Goal: Task Accomplishment & Management: Use online tool/utility

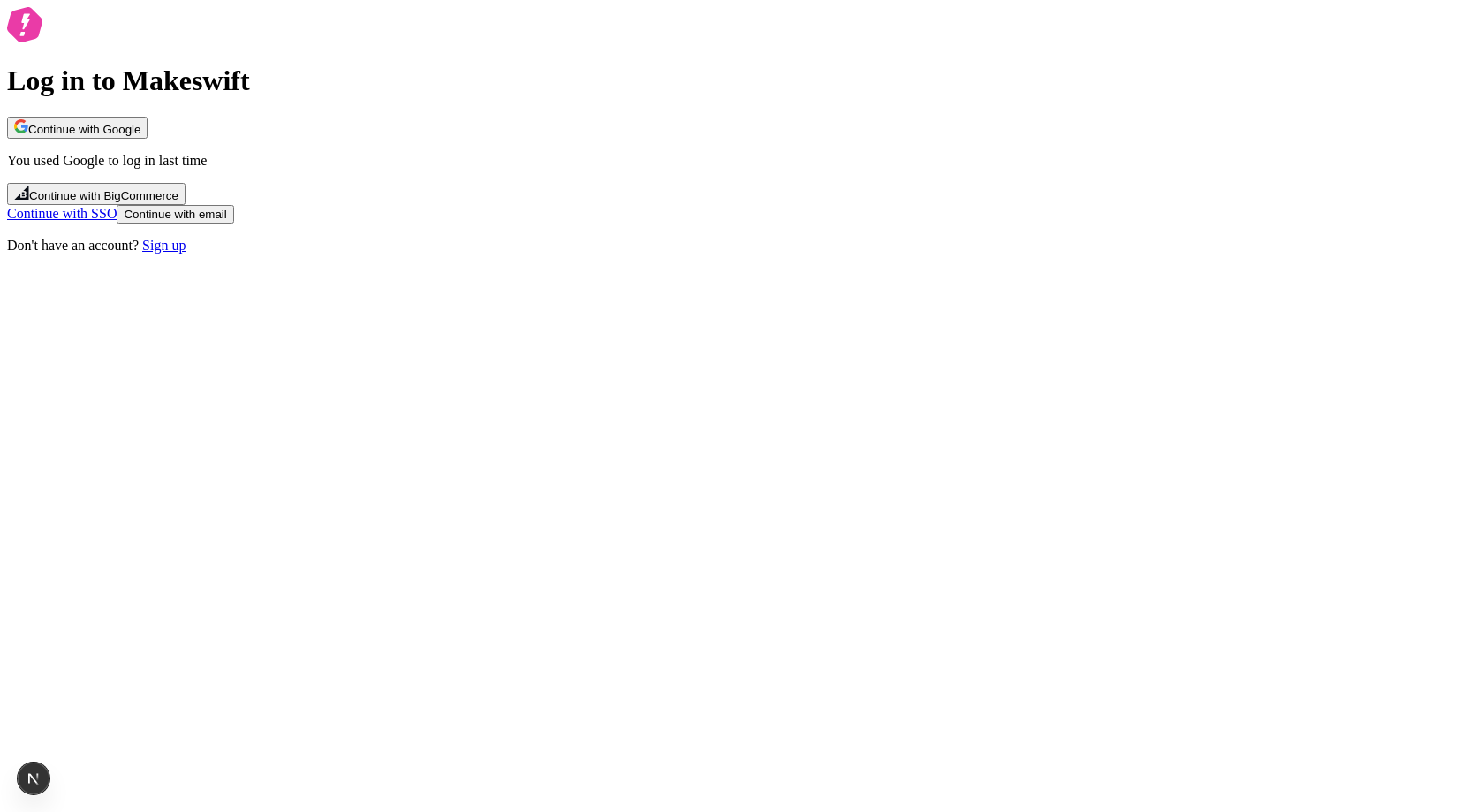
click at [233, 223] on button "Continue with email" at bounding box center [174, 214] width 117 height 19
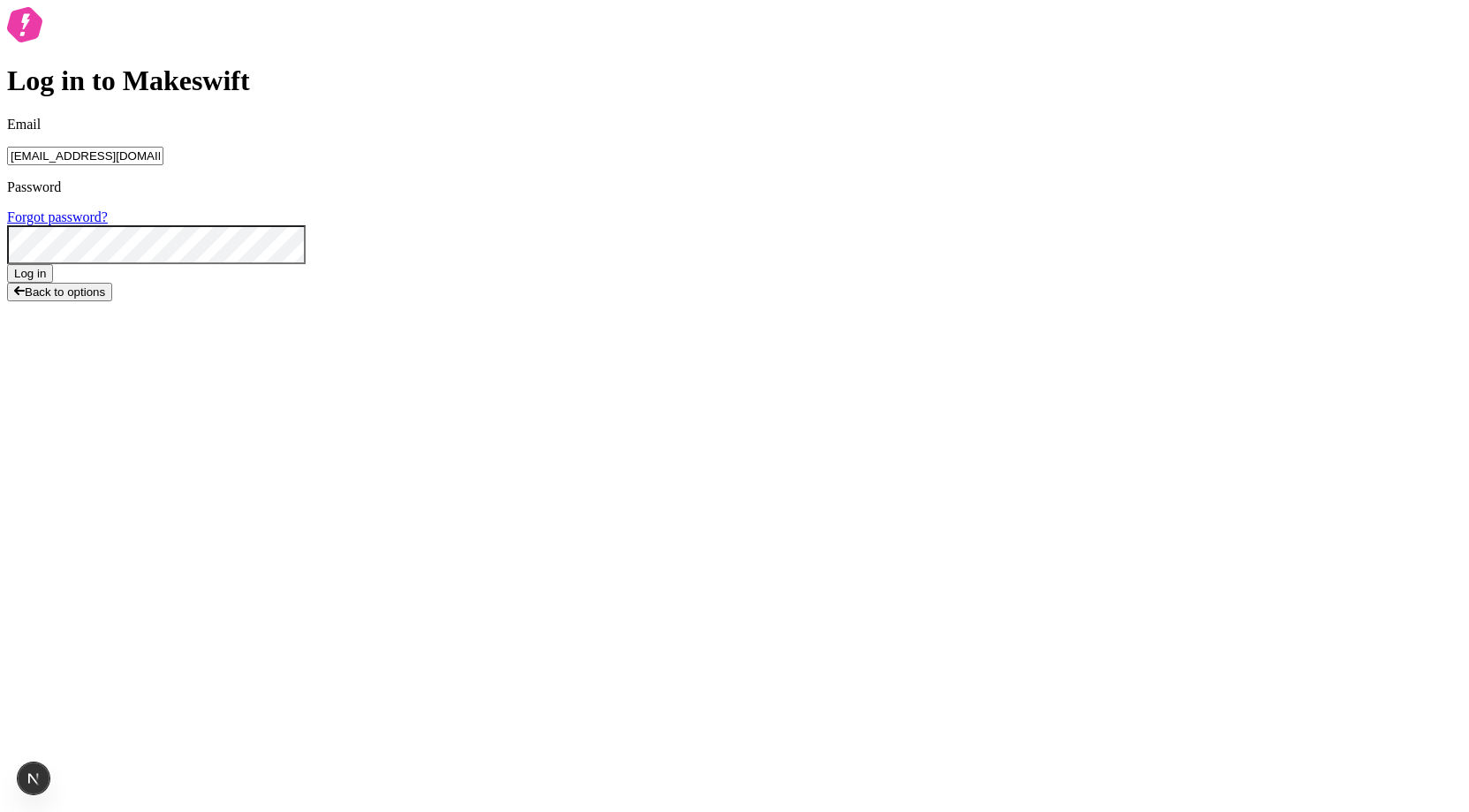
type input "lukemirejoseph+63@gmail.com"
click at [773, 264] on div "Password Forgot password?" at bounding box center [734, 221] width 1455 height 85
click at [7, 264] on button "Log in" at bounding box center [30, 273] width 46 height 19
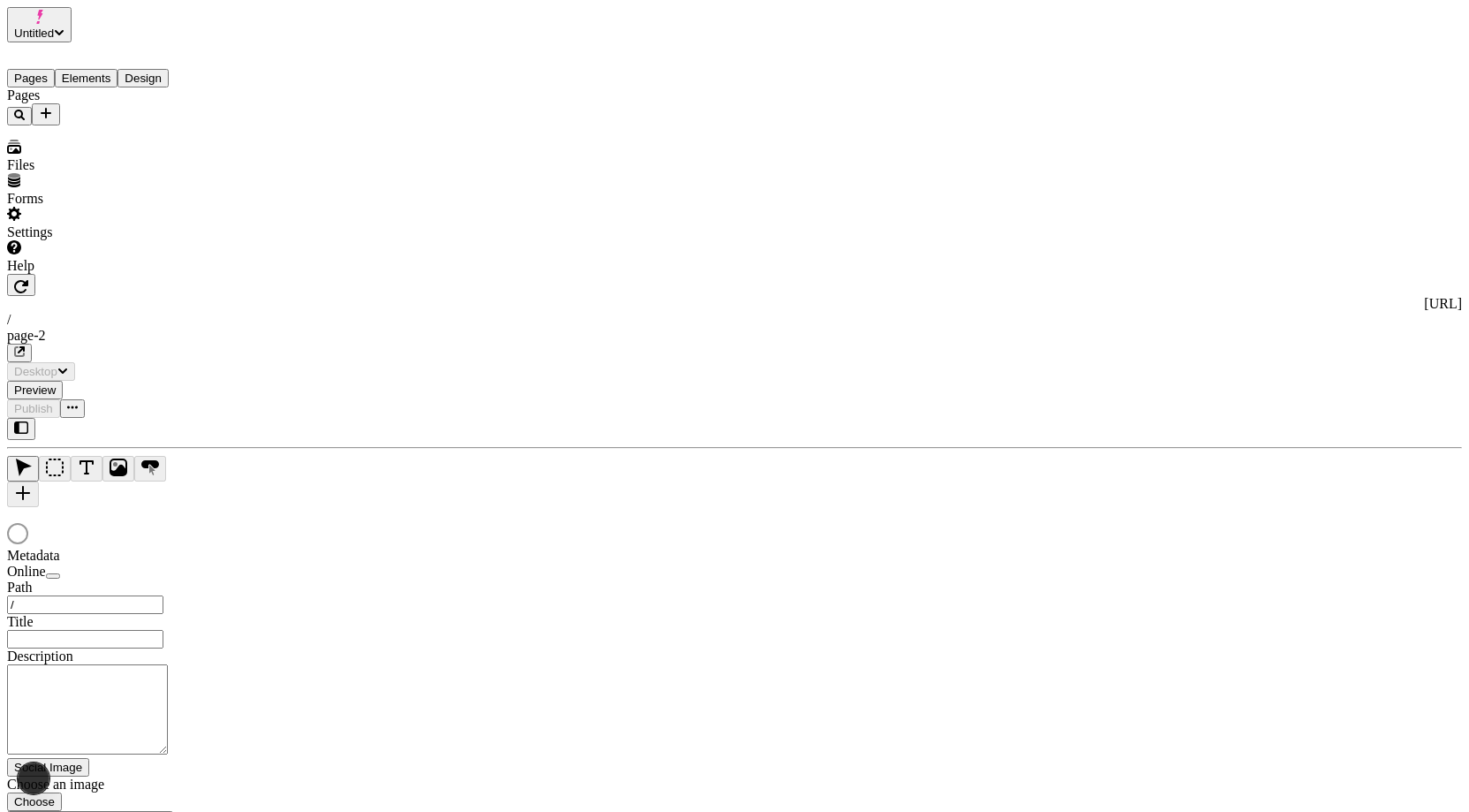
type input "/page-2"
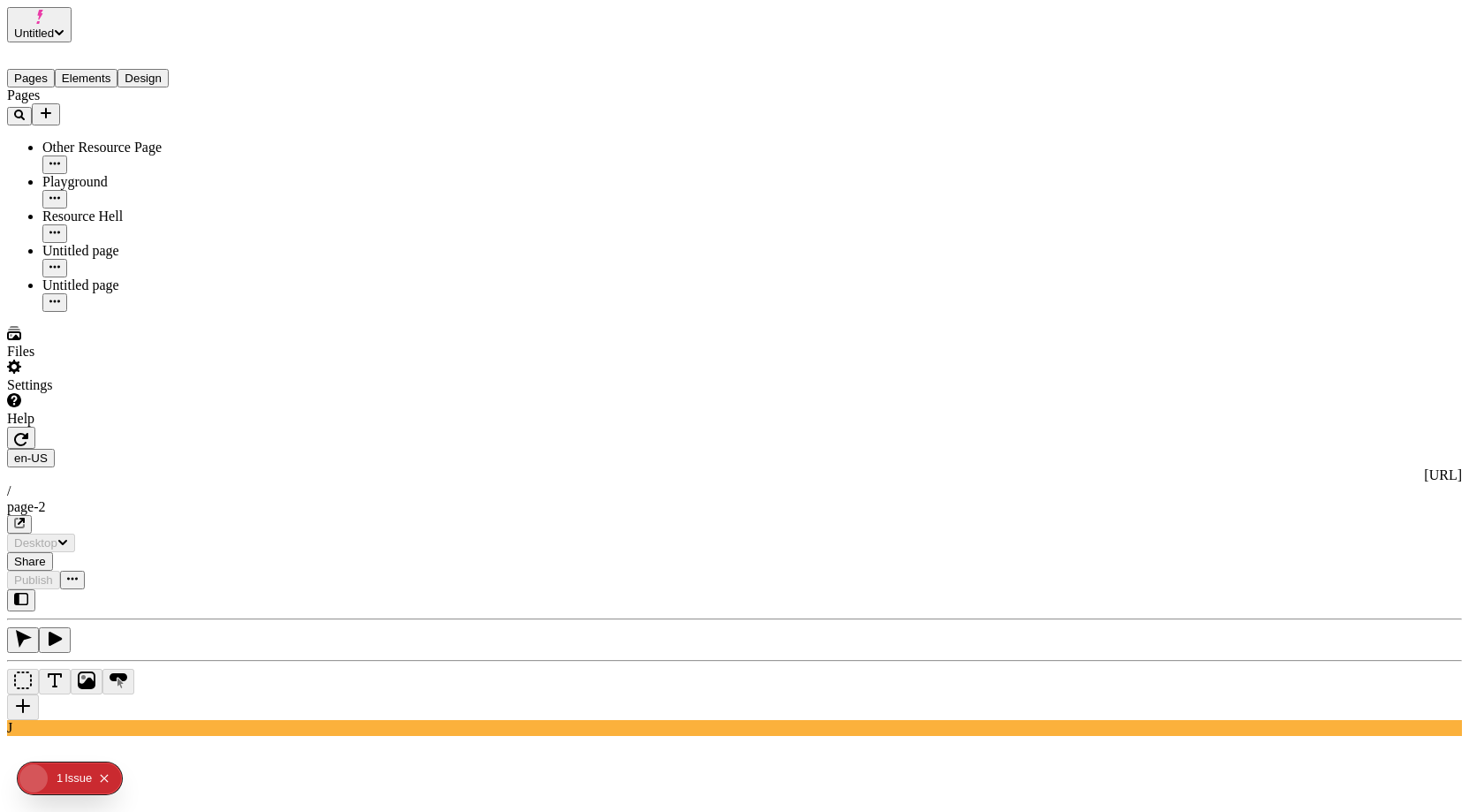
type input "/page-2"
click at [99, 277] on div "Untitled page" at bounding box center [131, 294] width 176 height 35
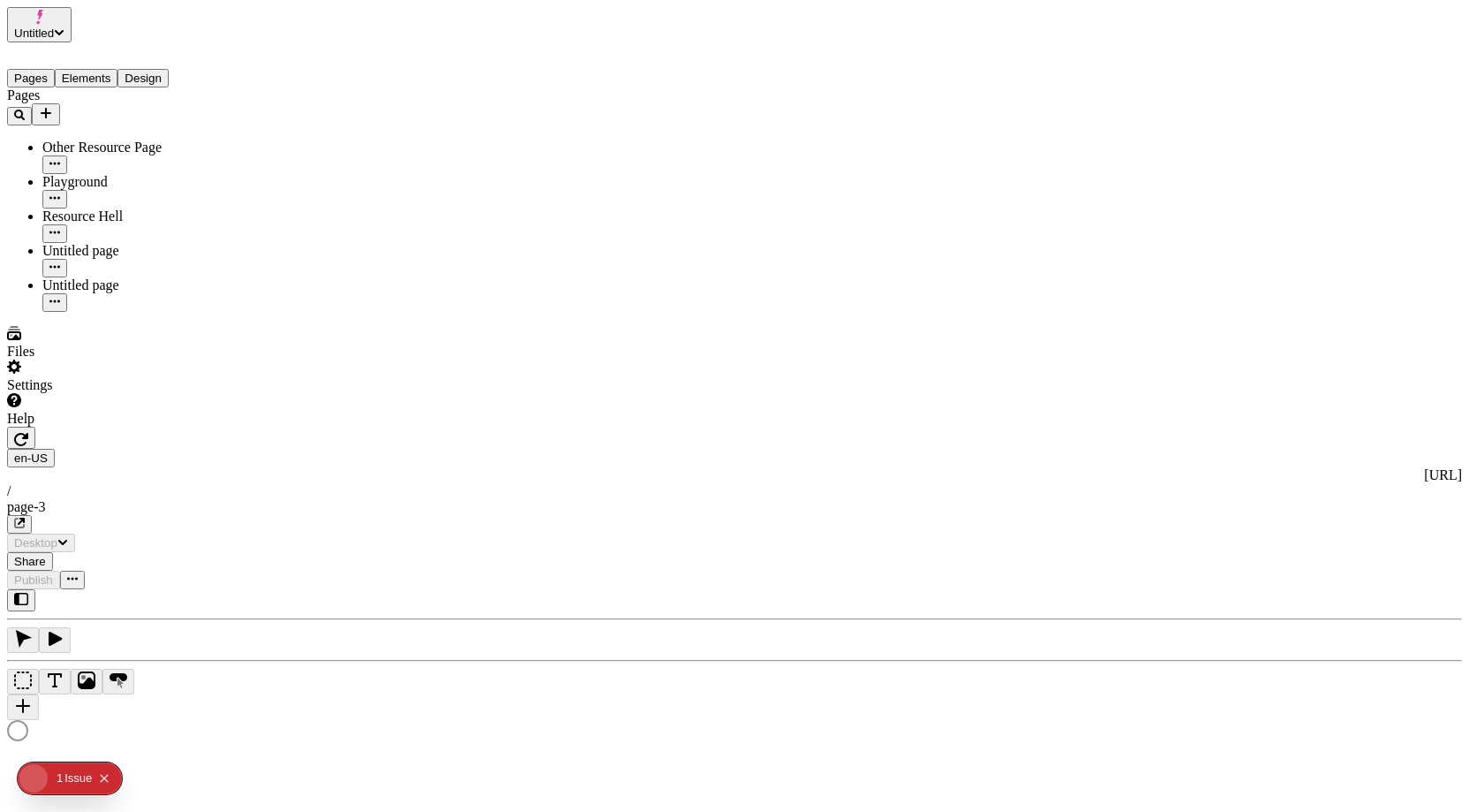
type input "/page-3"
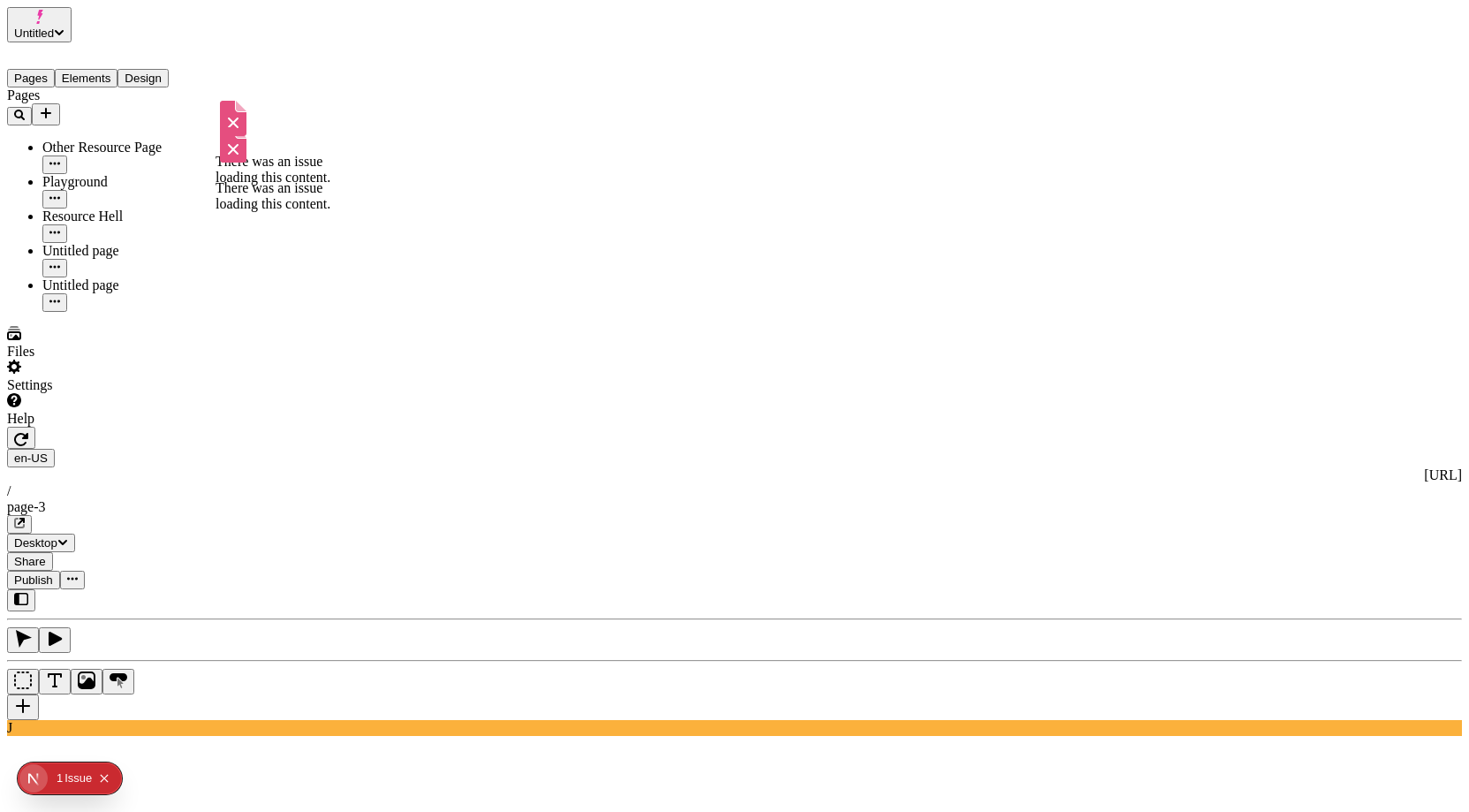
click at [116, 174] on div "Playground" at bounding box center [131, 182] width 176 height 16
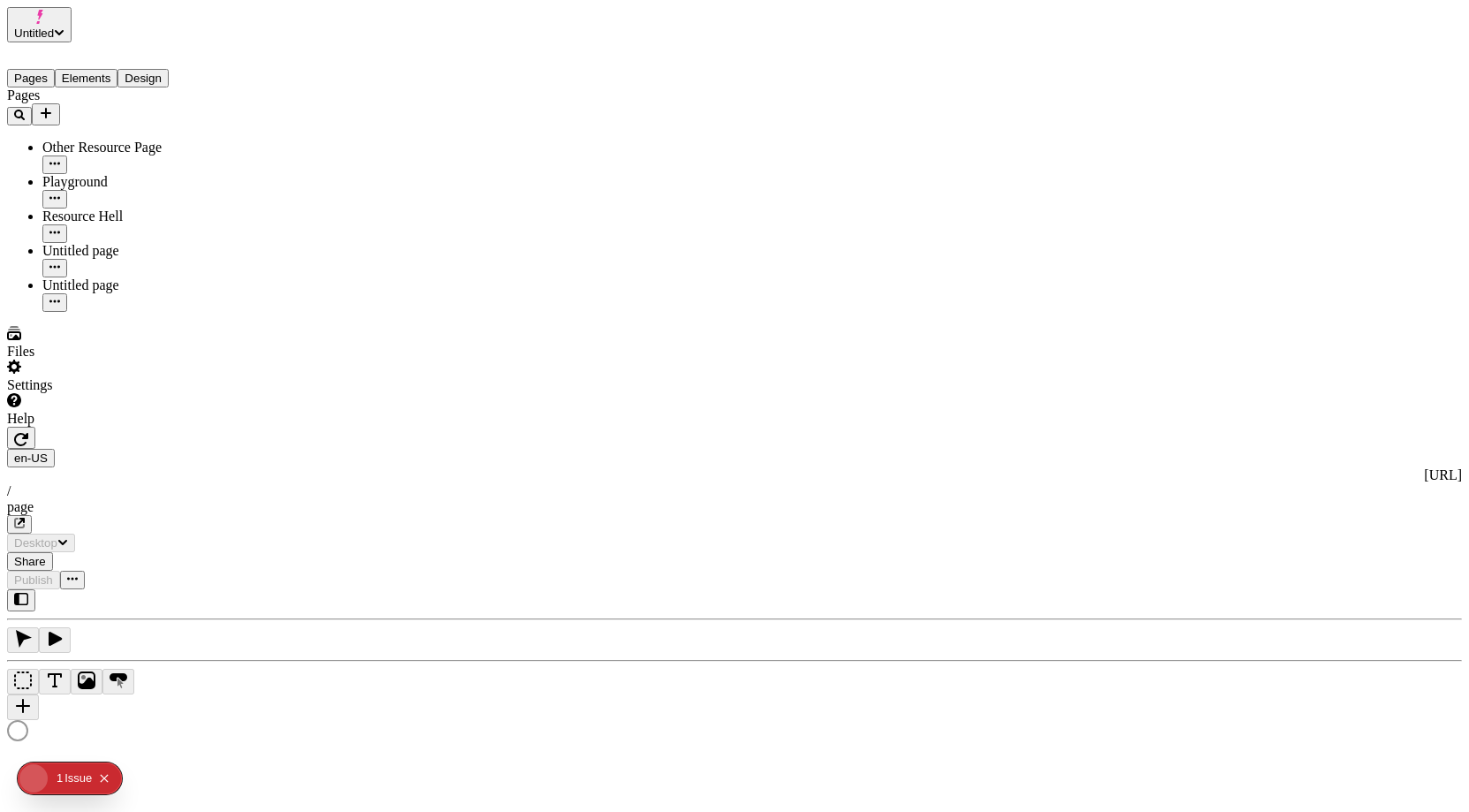
type input "/page"
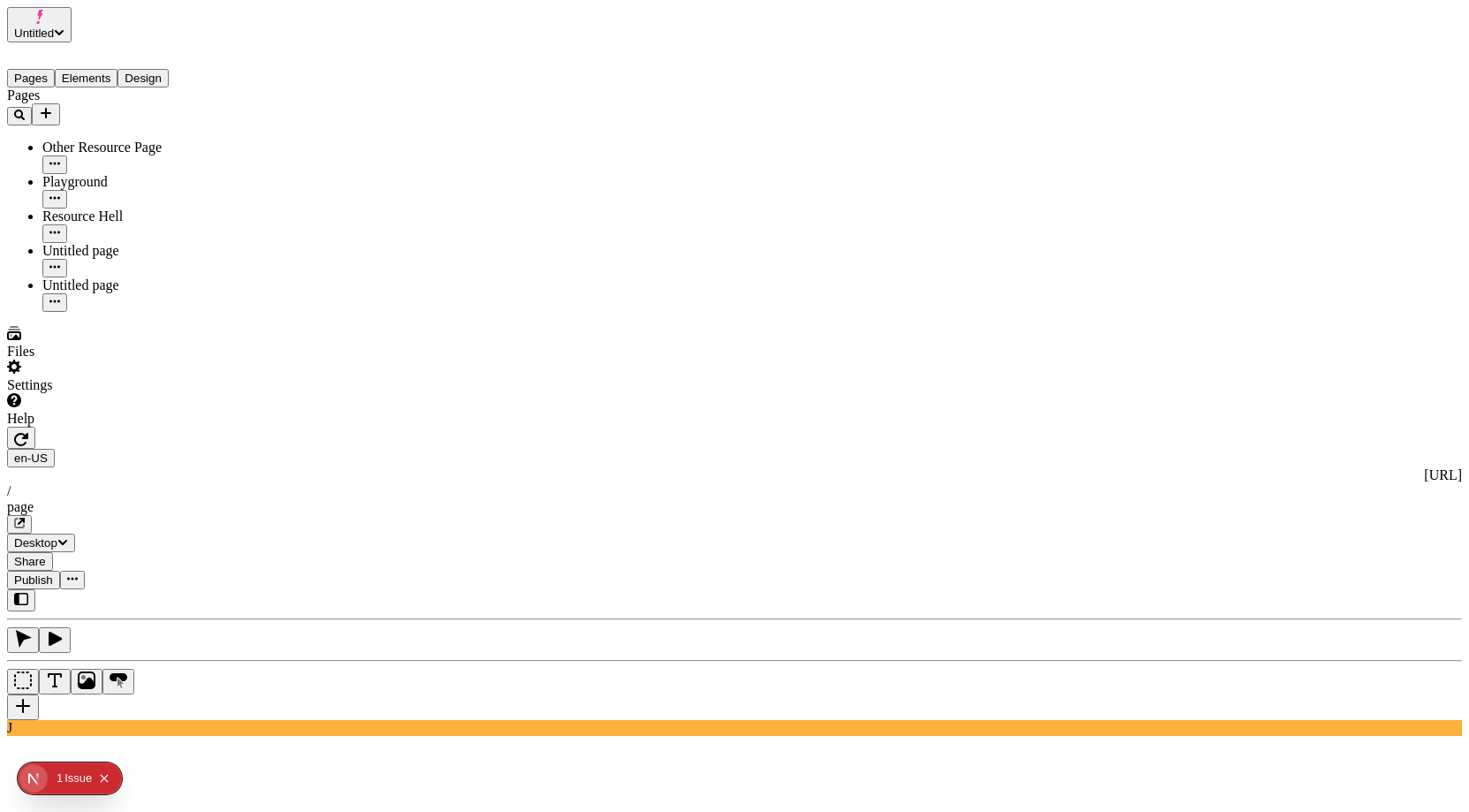
click at [113, 243] on div "Untitled page" at bounding box center [131, 251] width 176 height 16
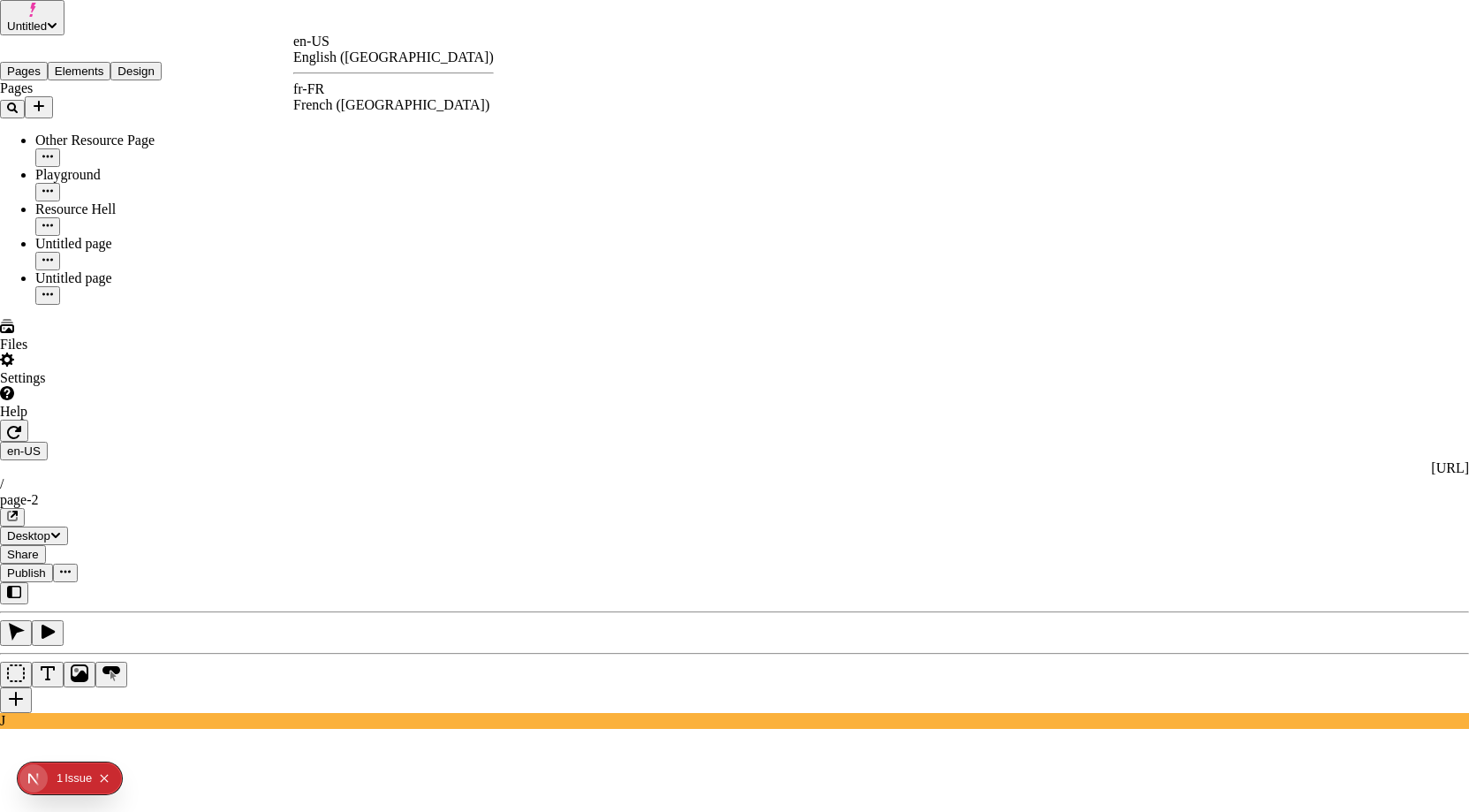
click at [337, 97] on div "fr-FR" at bounding box center [393, 89] width 200 height 16
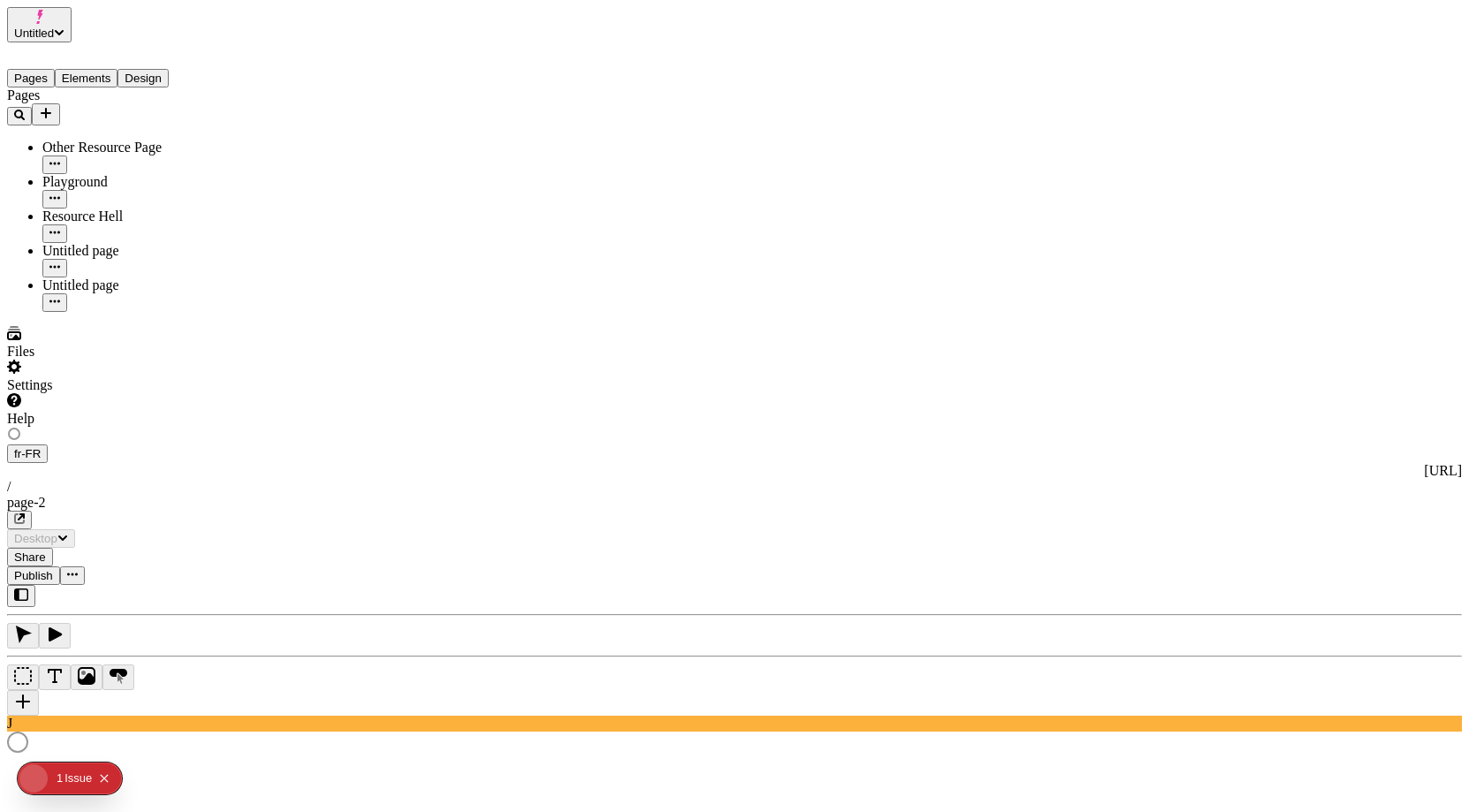
type input "/page-2"
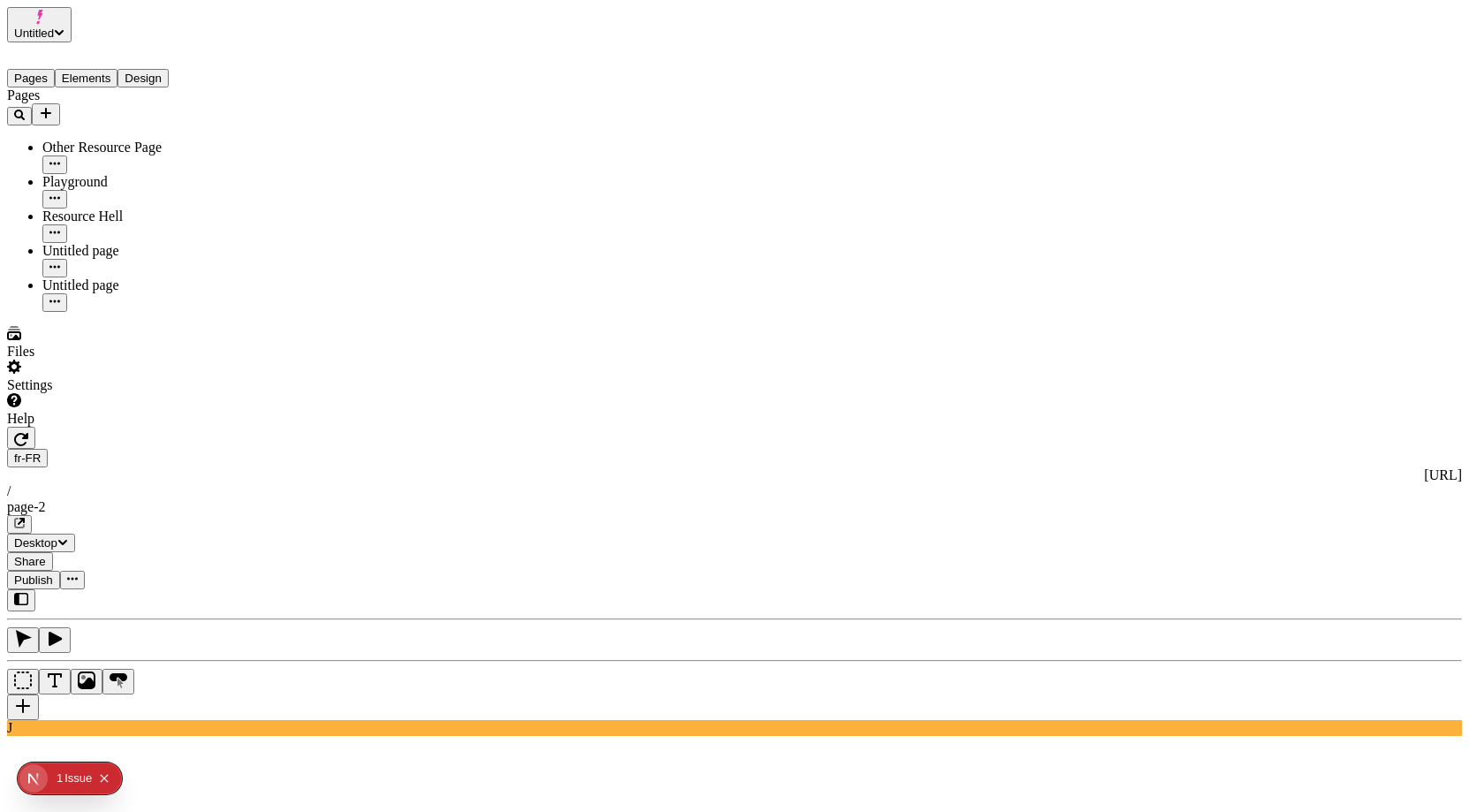
click at [53, 573] on span "Publish" at bounding box center [34, 580] width 39 height 13
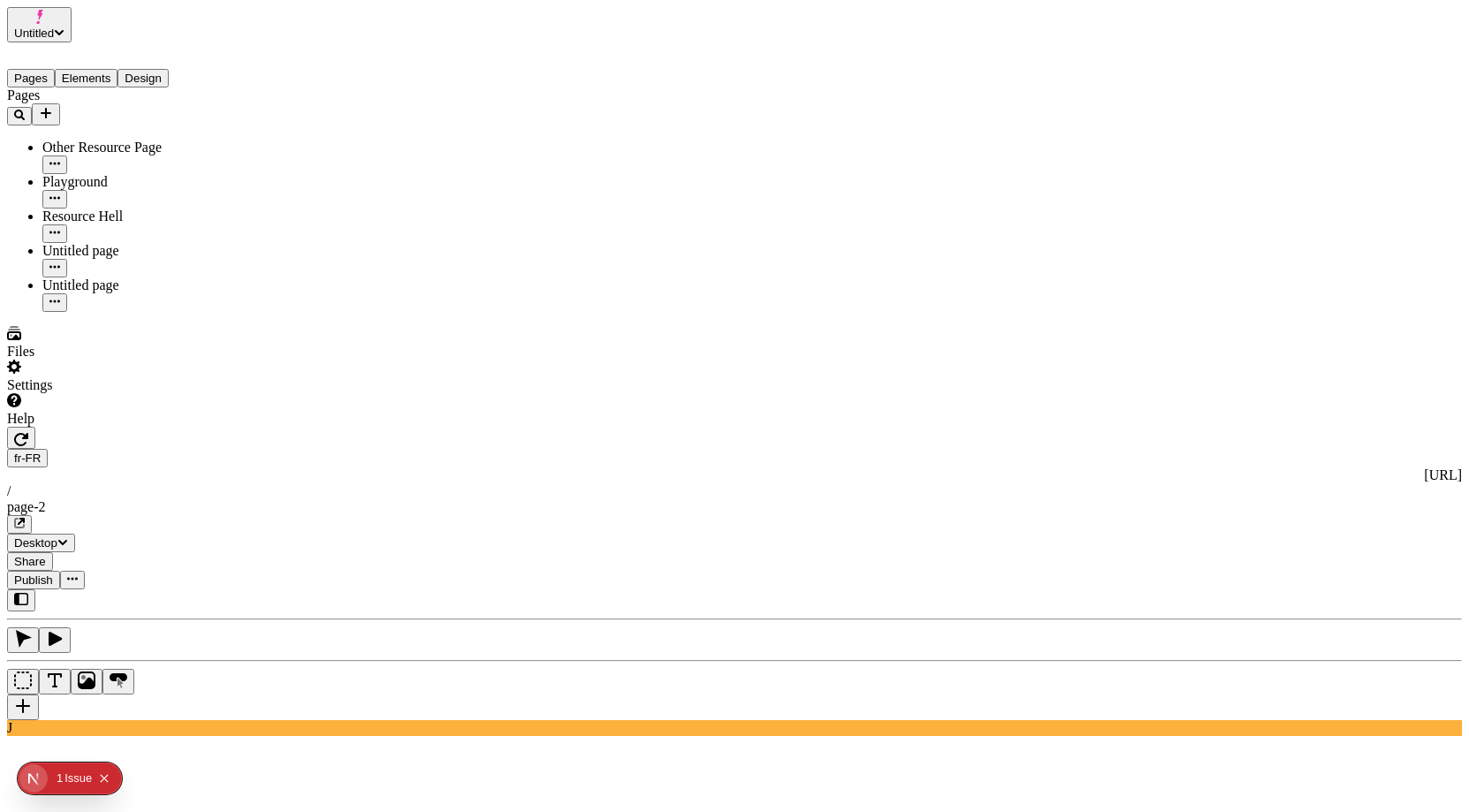
drag, startPoint x: 119, startPoint y: 399, endPoint x: 106, endPoint y: 124, distance: 275.3
click at [119, 312] on div "Pages Other Resource Page Playground Resource Hell Untitled page Untitled page" at bounding box center [113, 199] width 212 height 224
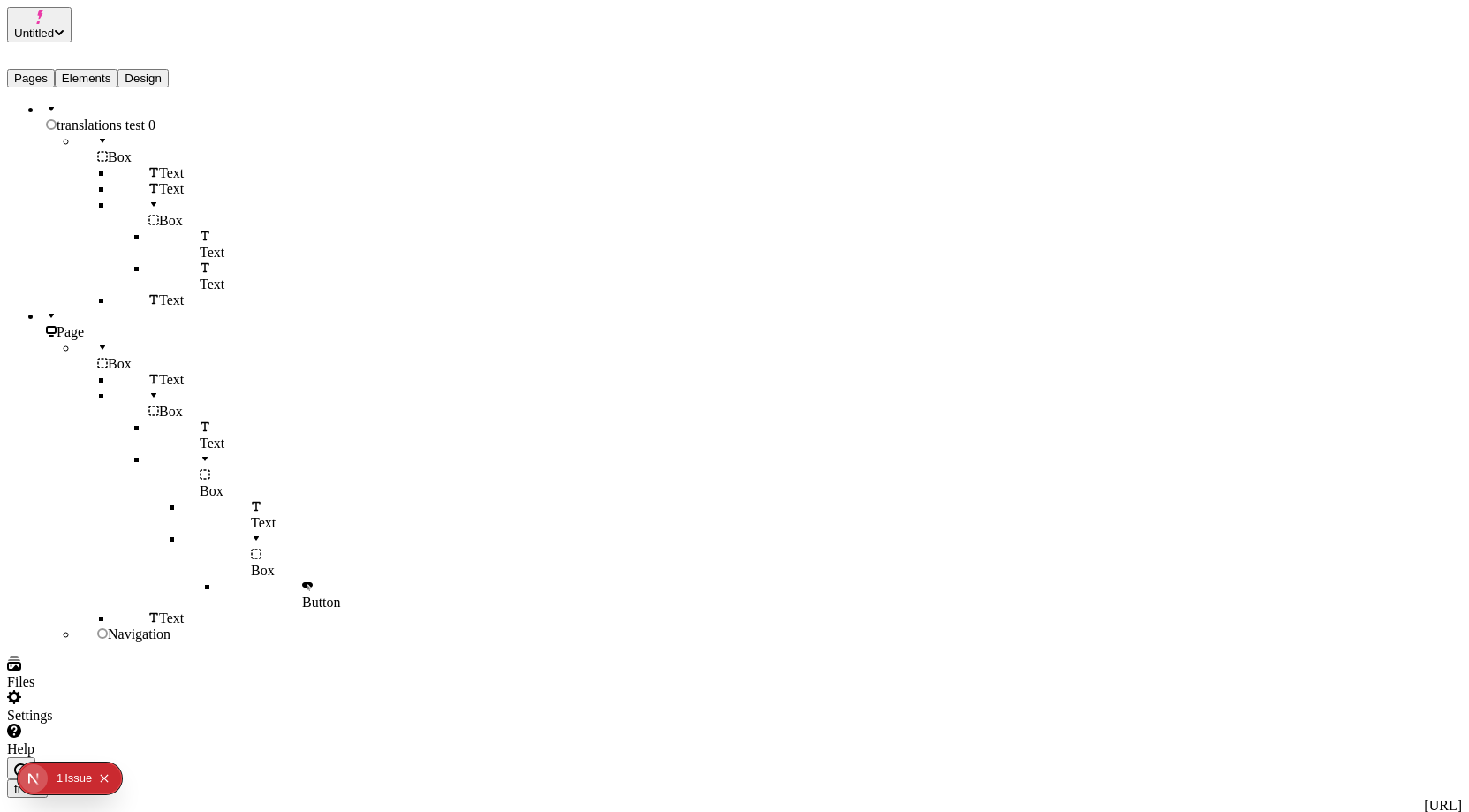
click at [101, 69] on button "Elements" at bounding box center [86, 77] width 63 height 19
click at [47, 69] on button "Pages" at bounding box center [31, 77] width 48 height 19
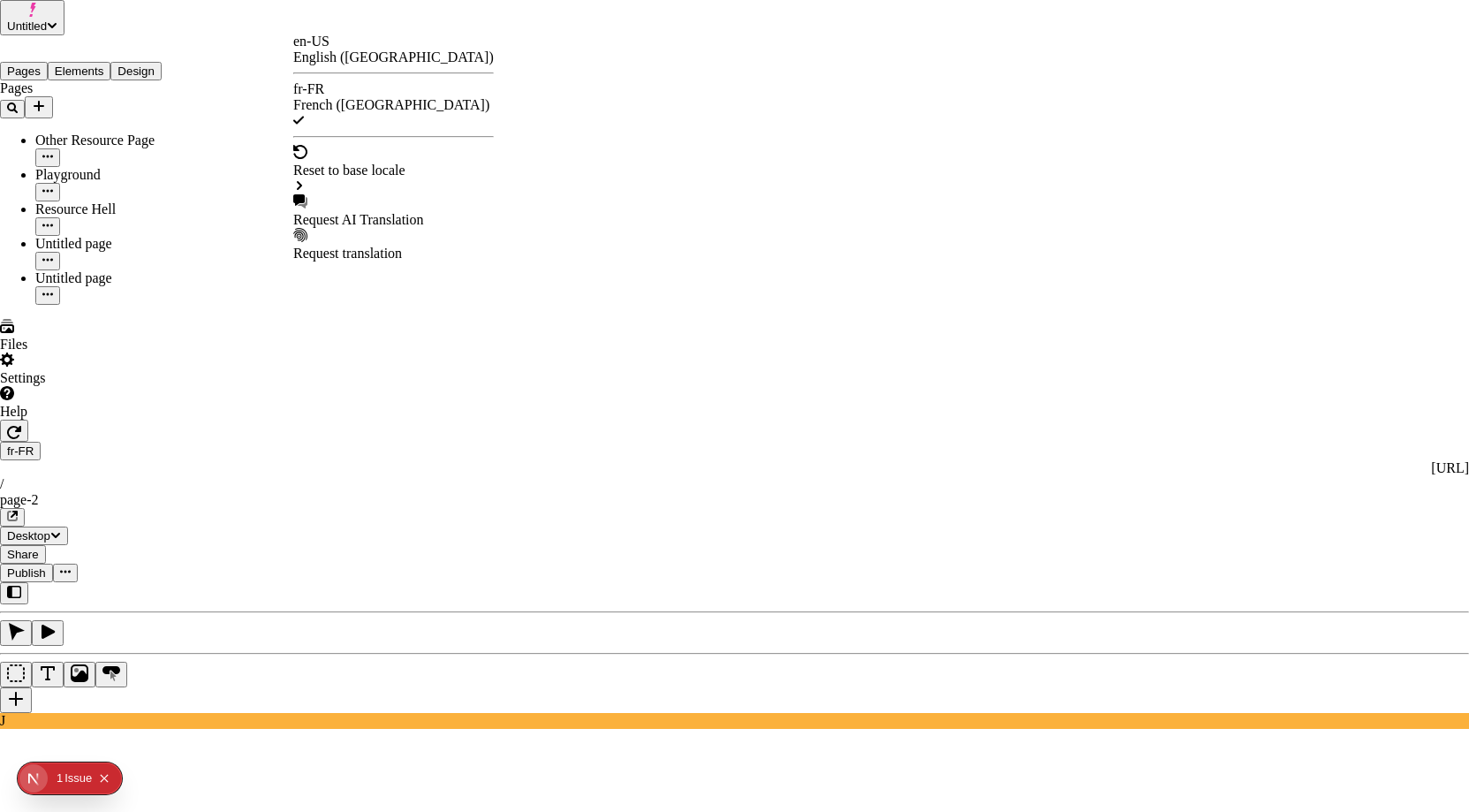
click at [378, 194] on div "Request AI Translation" at bounding box center [393, 211] width 200 height 34
checkbox input "true"
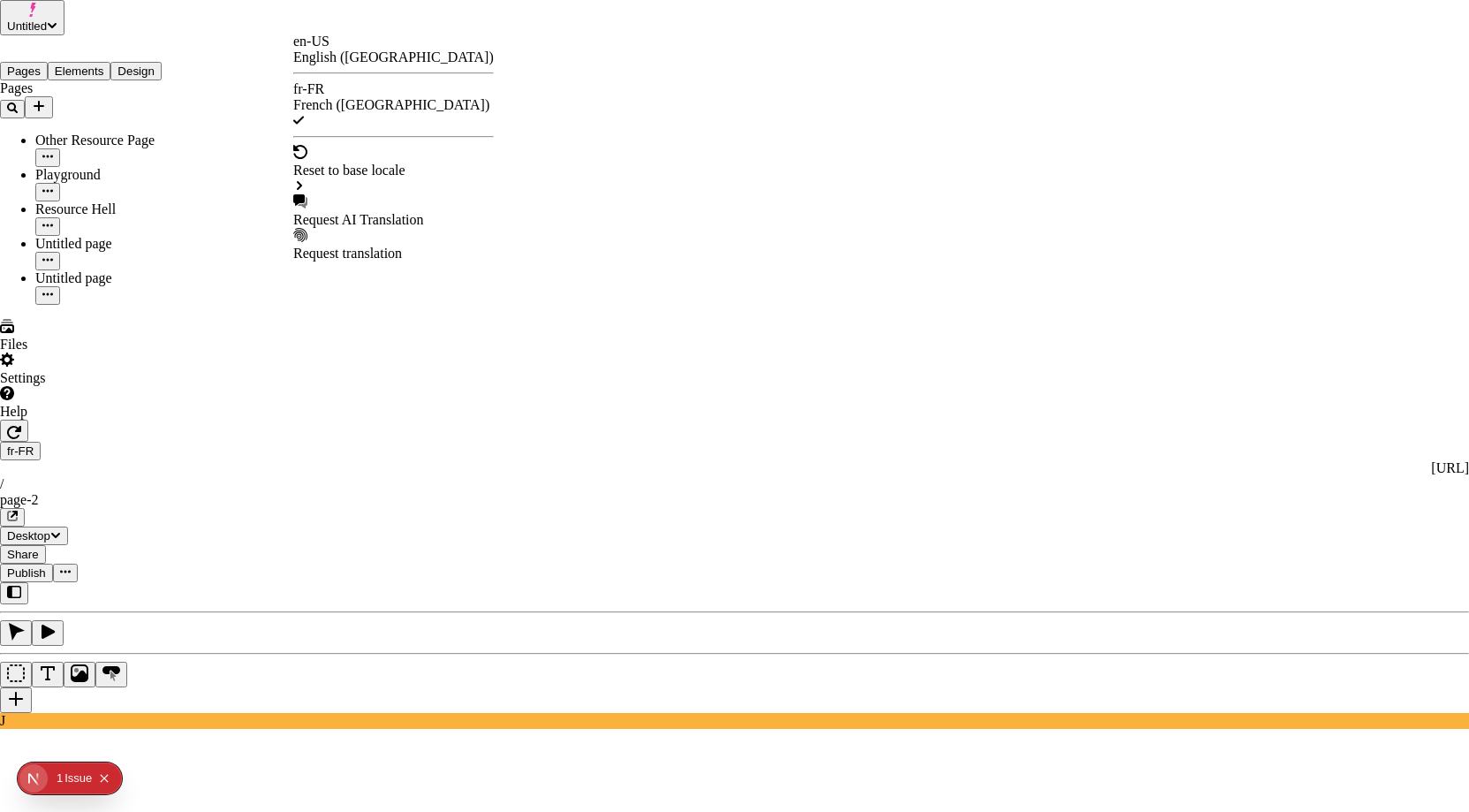
checkbox input "true"
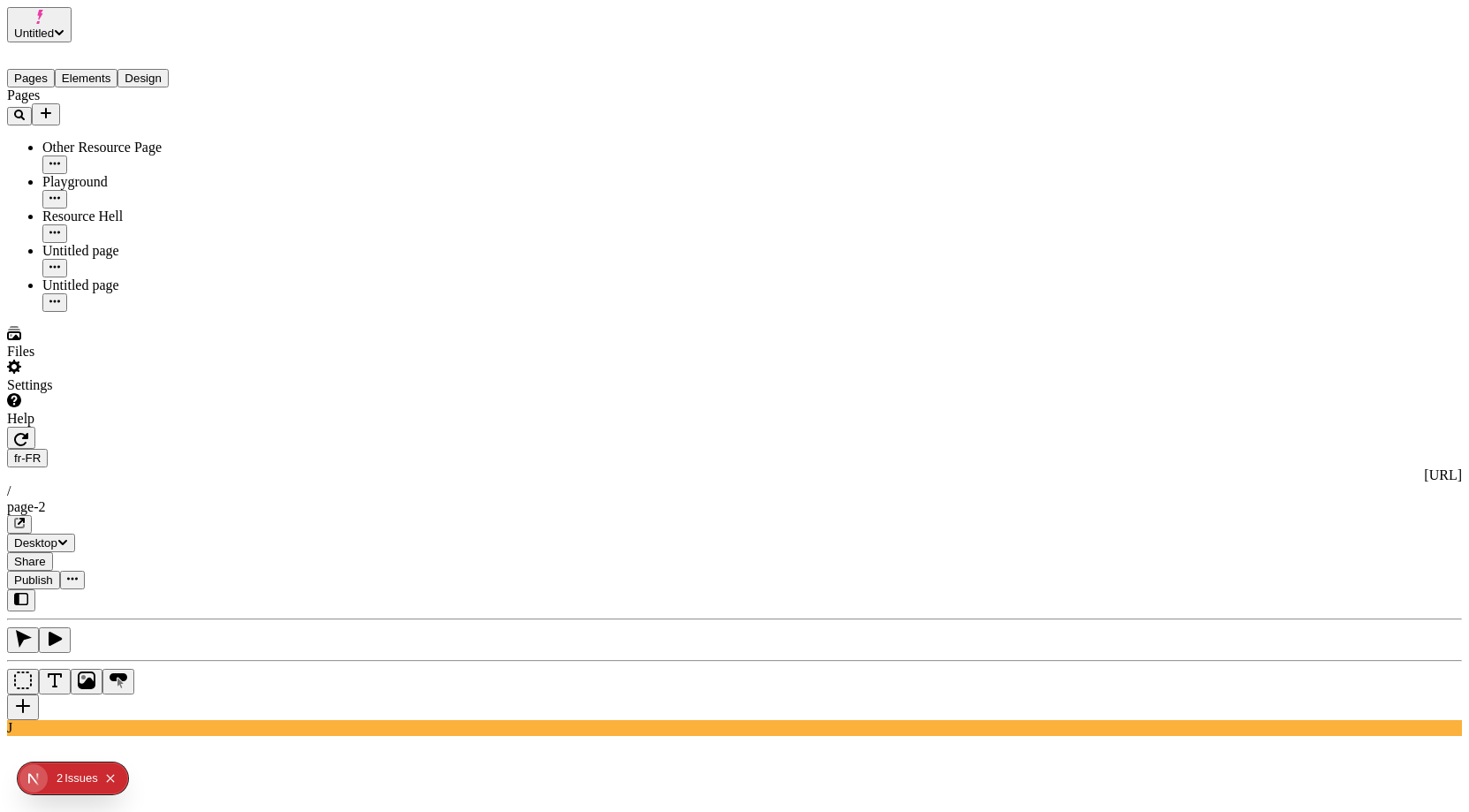
click at [53, 573] on span "Publish" at bounding box center [34, 580] width 39 height 13
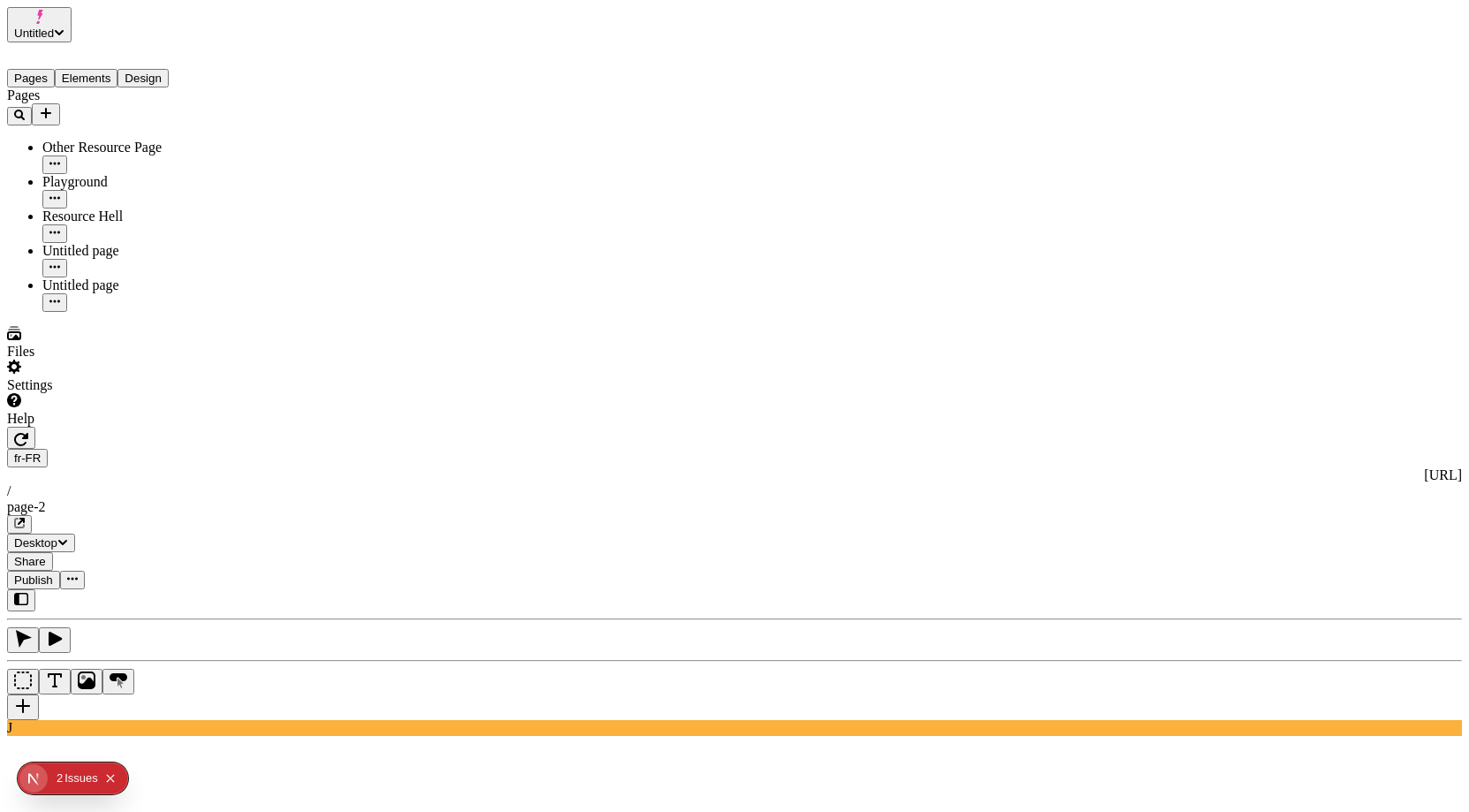
click at [102, 312] on div "Pages Other Resource Page Playground Resource Hell Untitled page Untitled page" at bounding box center [113, 199] width 212 height 224
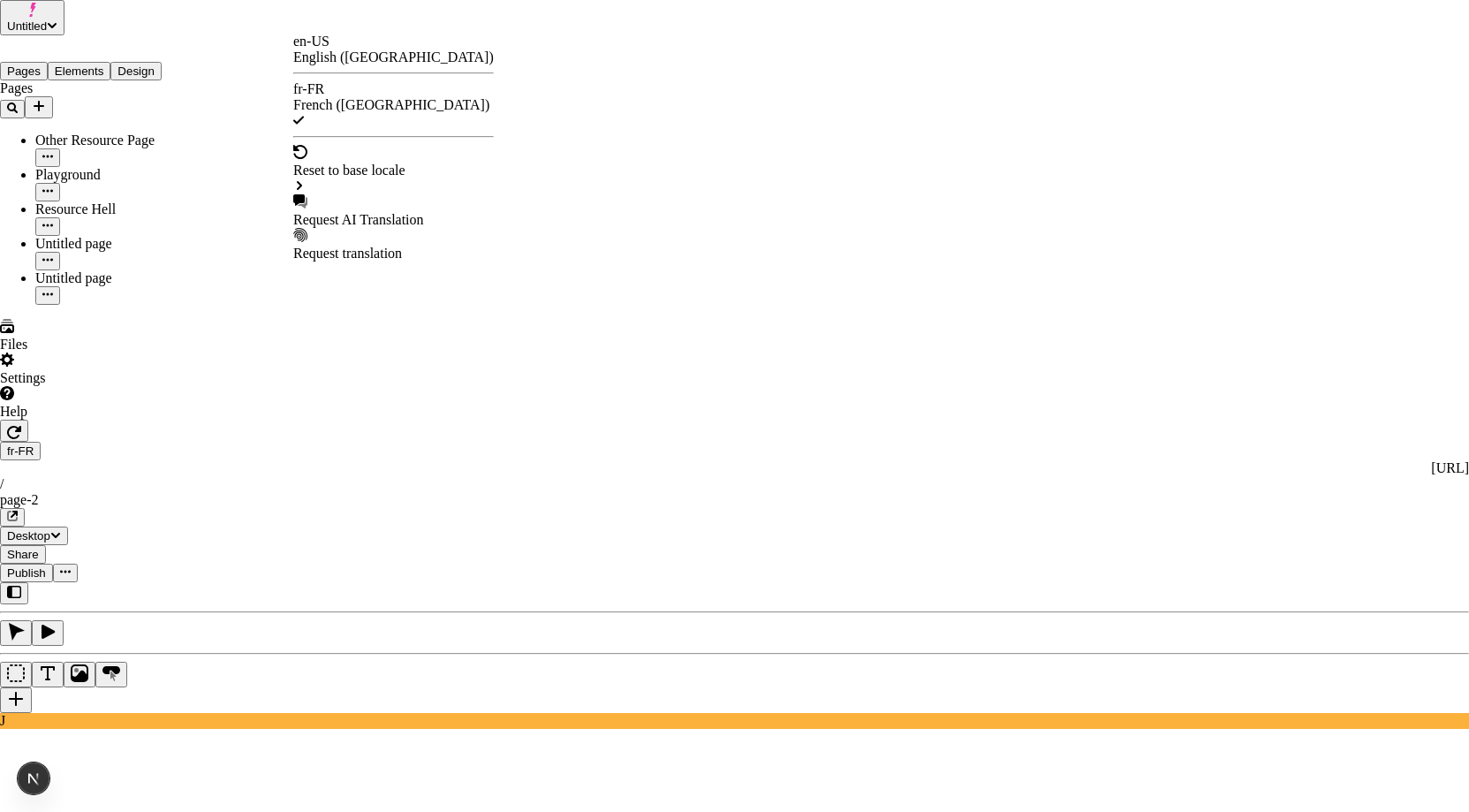
click at [426, 212] on div "Request AI Translation" at bounding box center [393, 220] width 200 height 16
drag, startPoint x: 548, startPoint y: 135, endPoint x: 679, endPoint y: 142, distance: 131.2
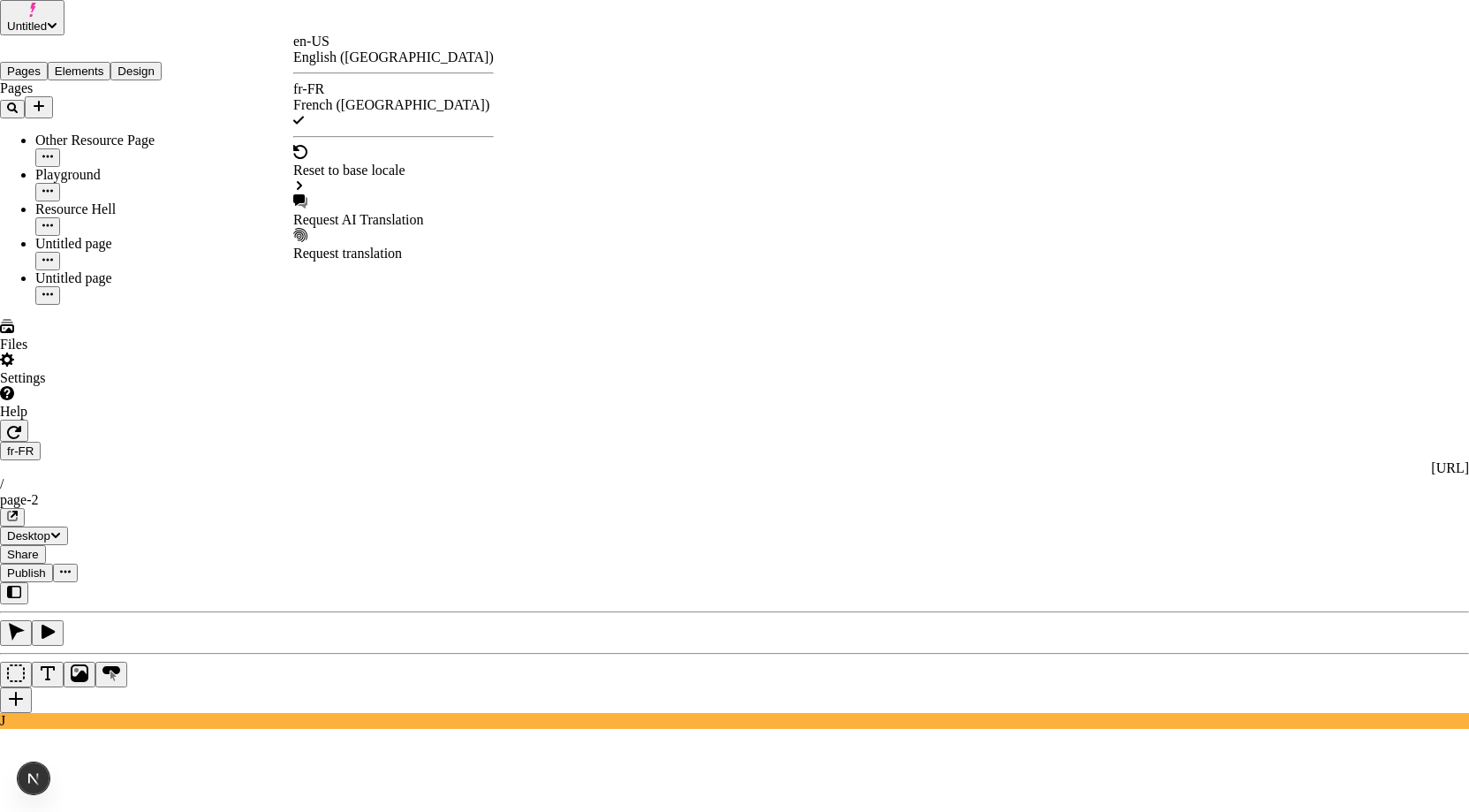
drag, startPoint x: 637, startPoint y: 337, endPoint x: 592, endPoint y: 402, distance: 79.1
drag, startPoint x: 545, startPoint y: 361, endPoint x: 662, endPoint y: 422, distance: 131.9
checkbox input "true"
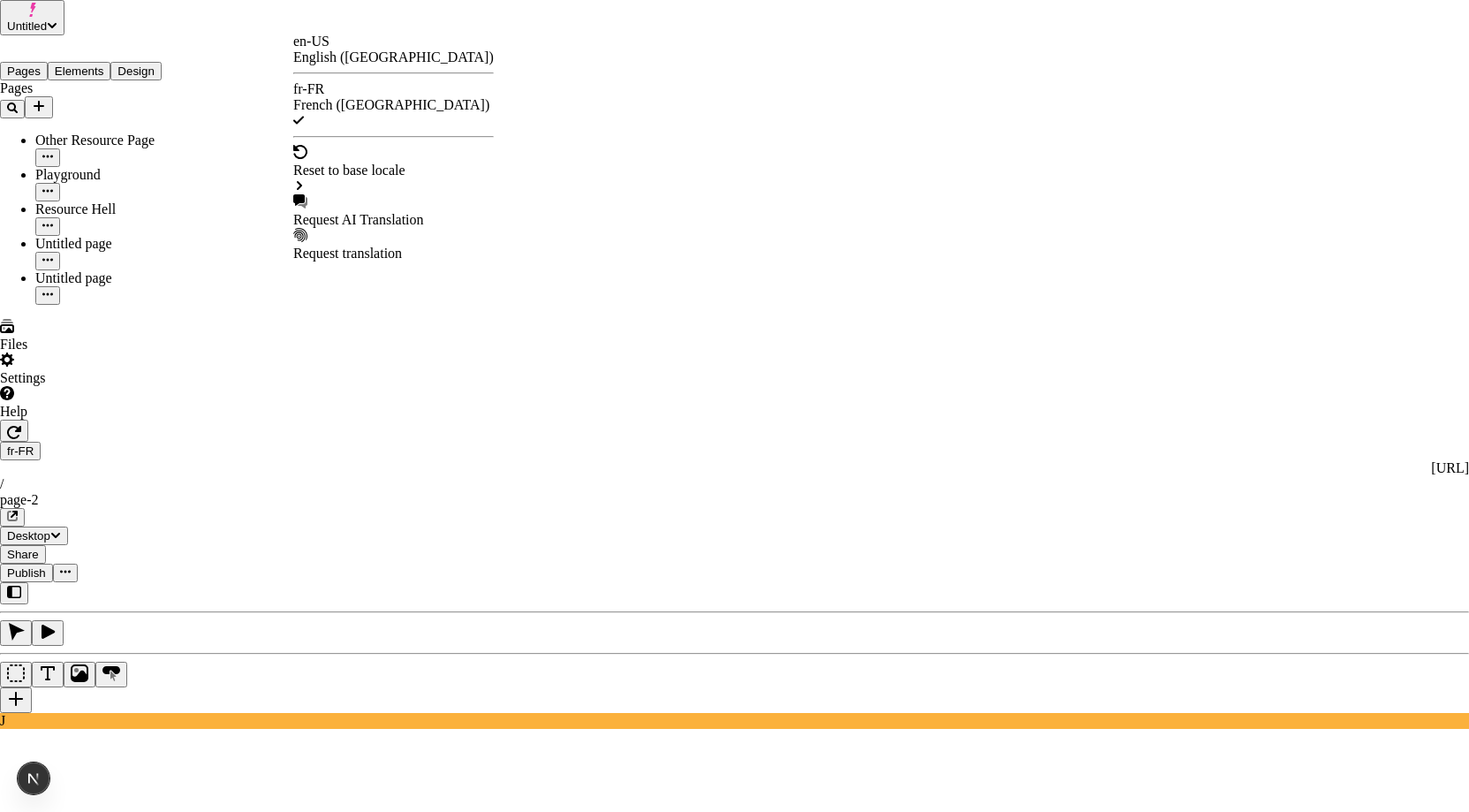
checkbox input "true"
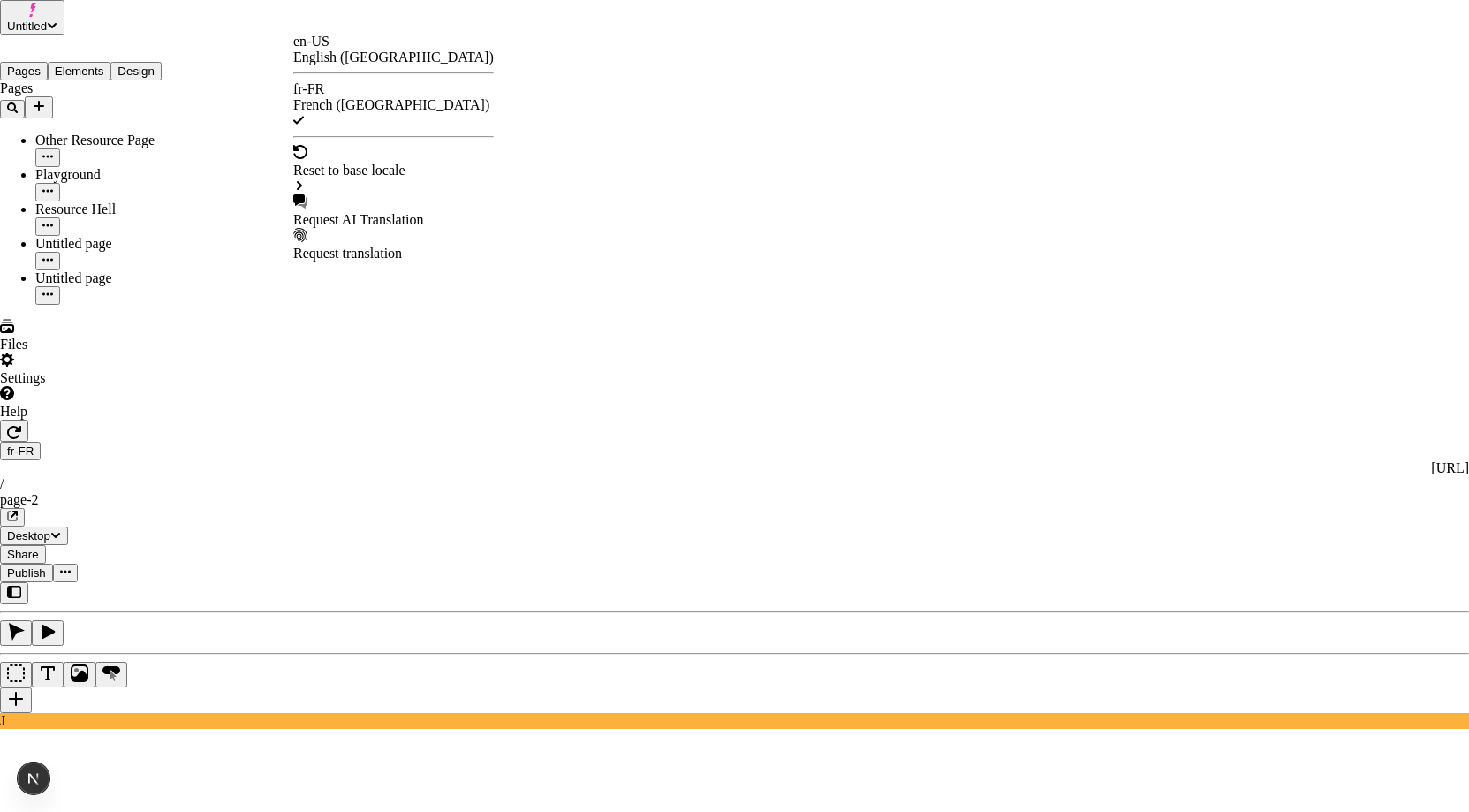
checkbox input "true"
drag, startPoint x: 482, startPoint y: 289, endPoint x: 471, endPoint y: 292, distance: 11.4
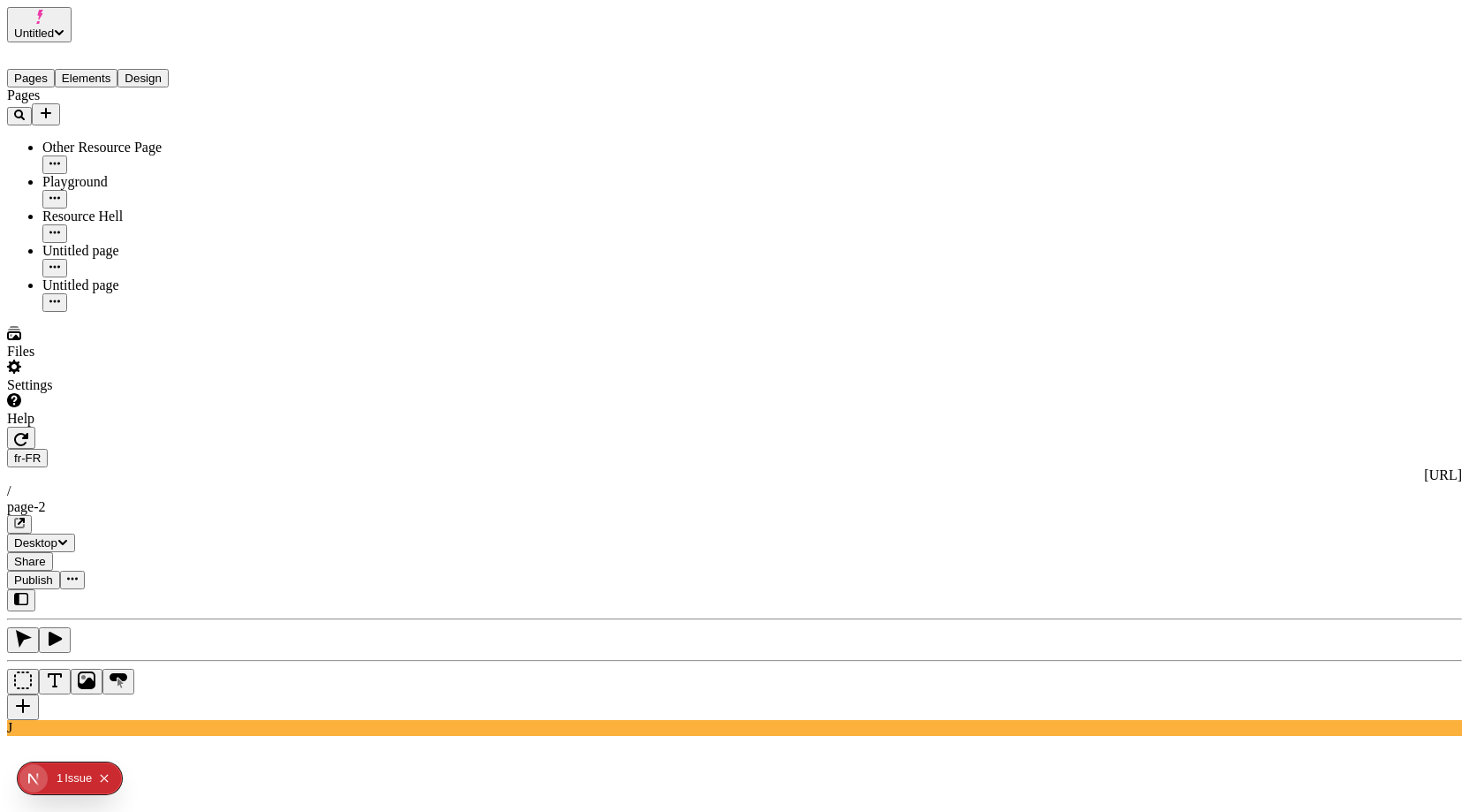
click at [53, 573] on span "Publish" at bounding box center [34, 580] width 39 height 13
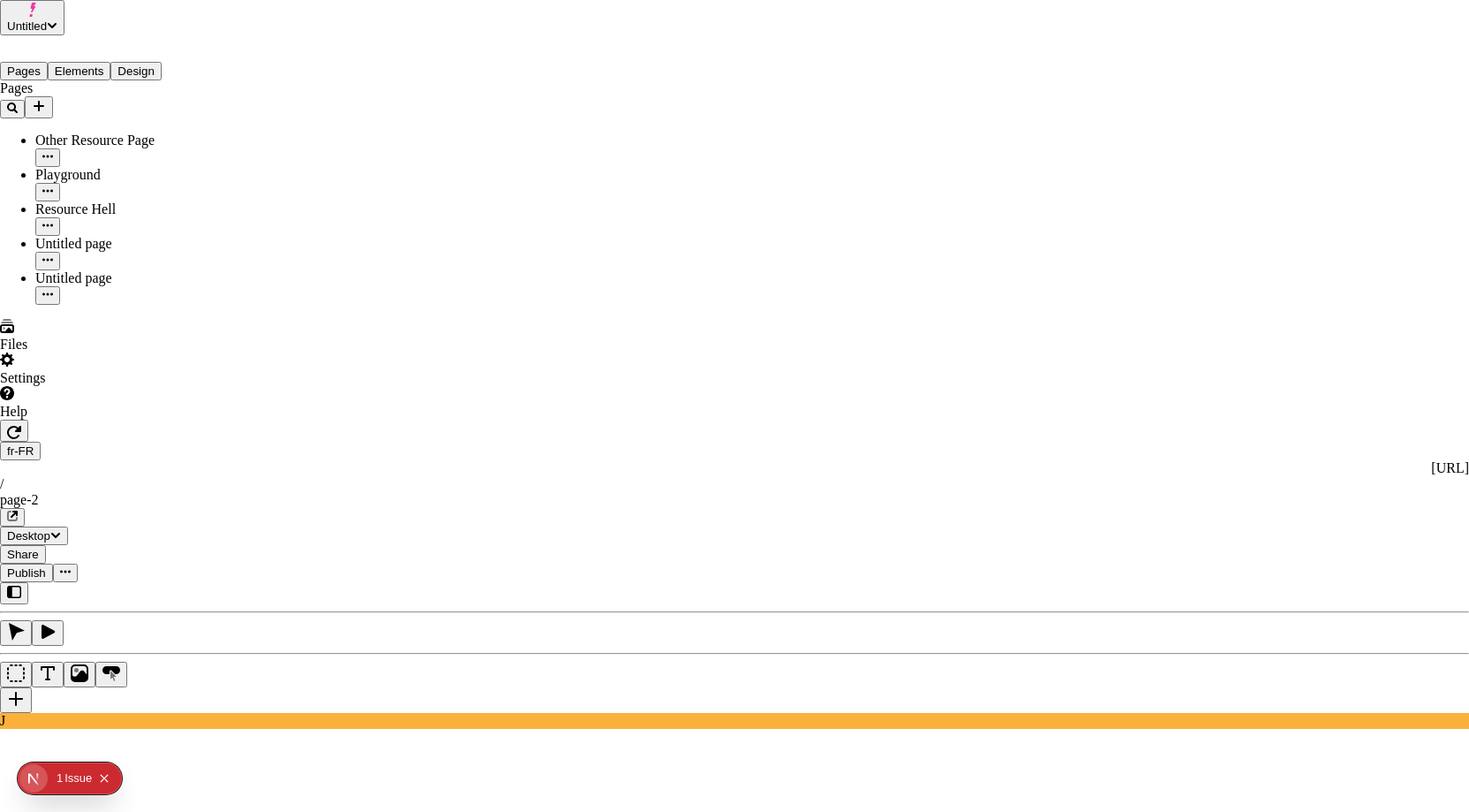
drag, startPoint x: 885, startPoint y: 469, endPoint x: 893, endPoint y: 465, distance: 8.9
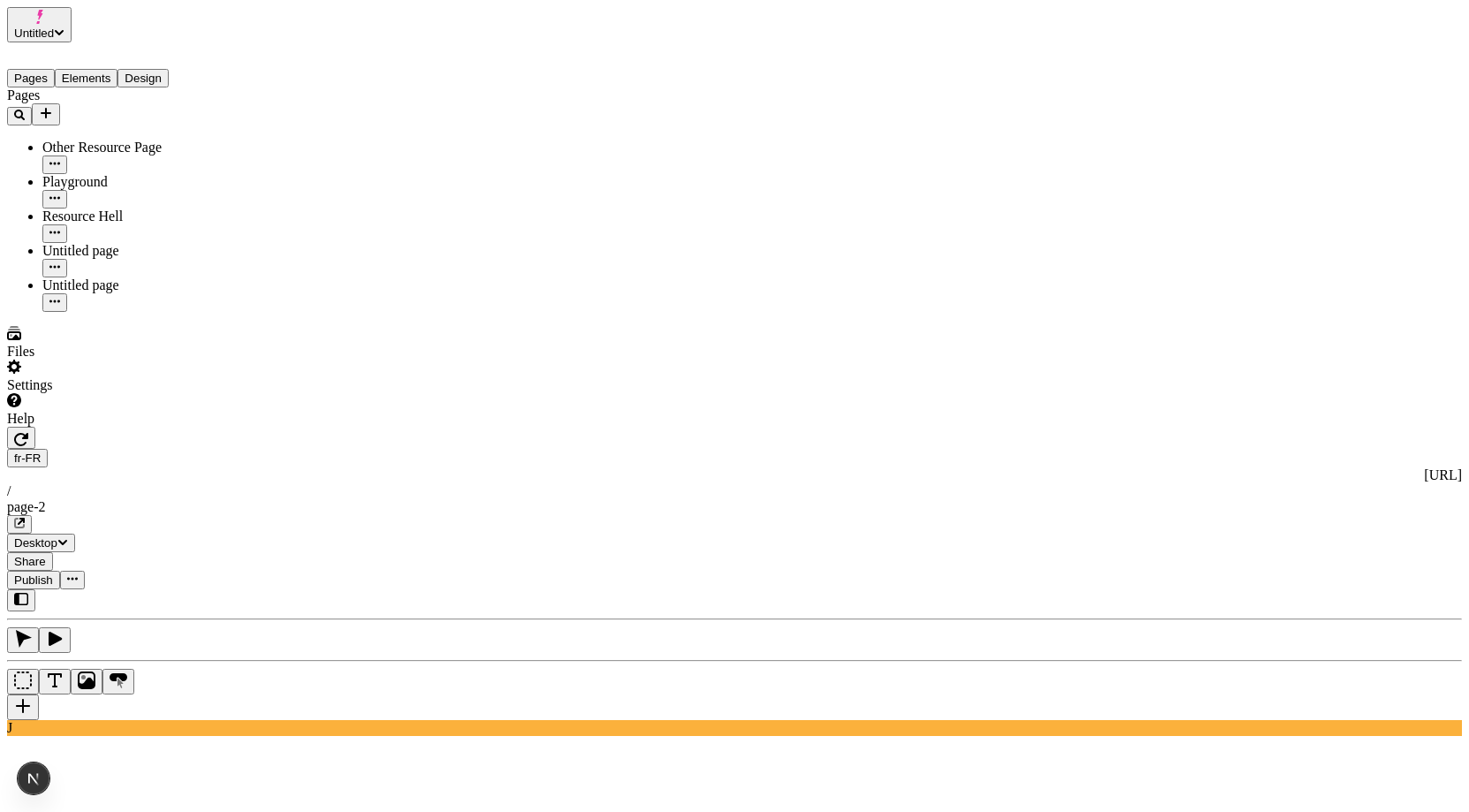
click at [53, 573] on span "Publish" at bounding box center [34, 580] width 39 height 13
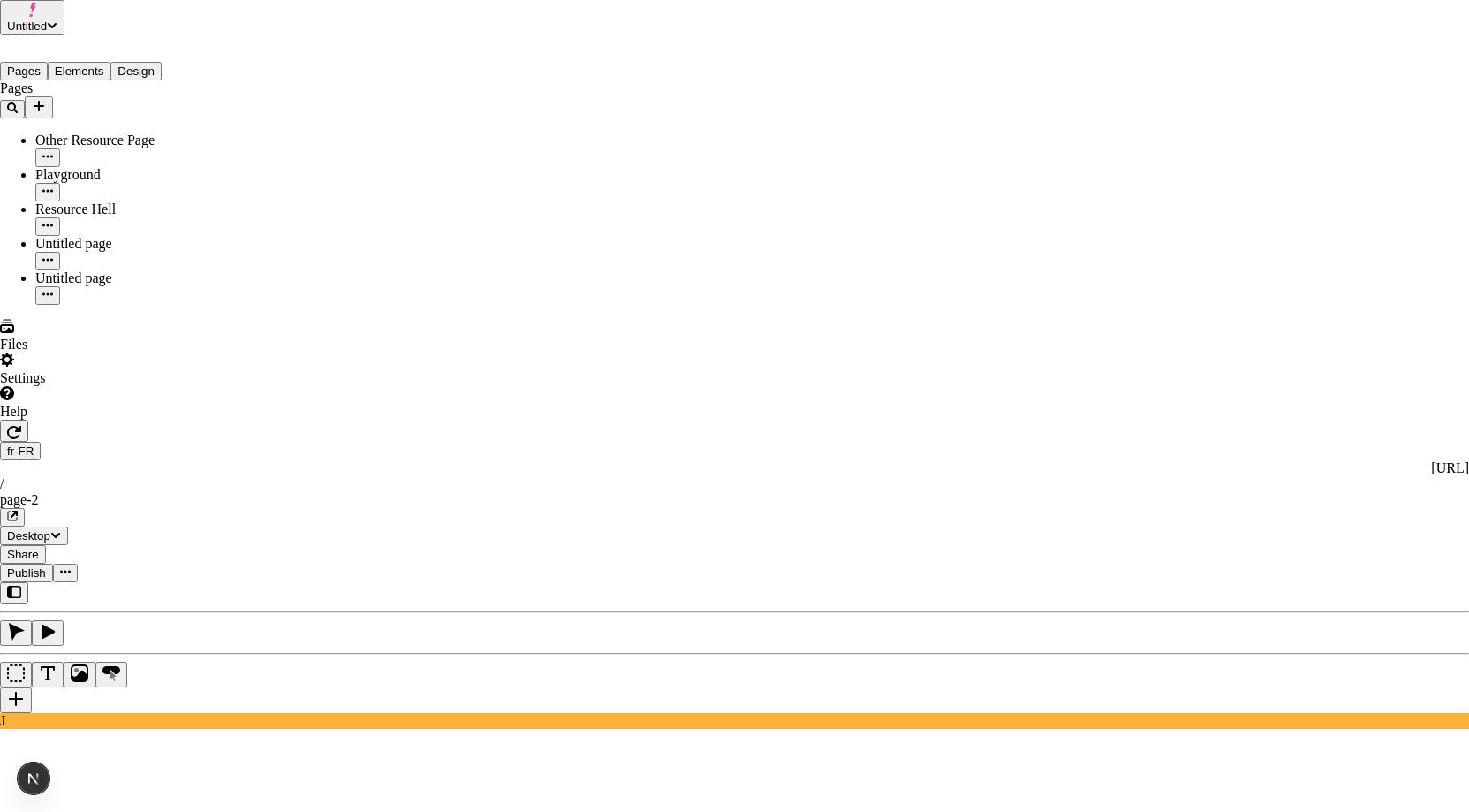
drag, startPoint x: 814, startPoint y: 140, endPoint x: 555, endPoint y: 131, distance: 259.2
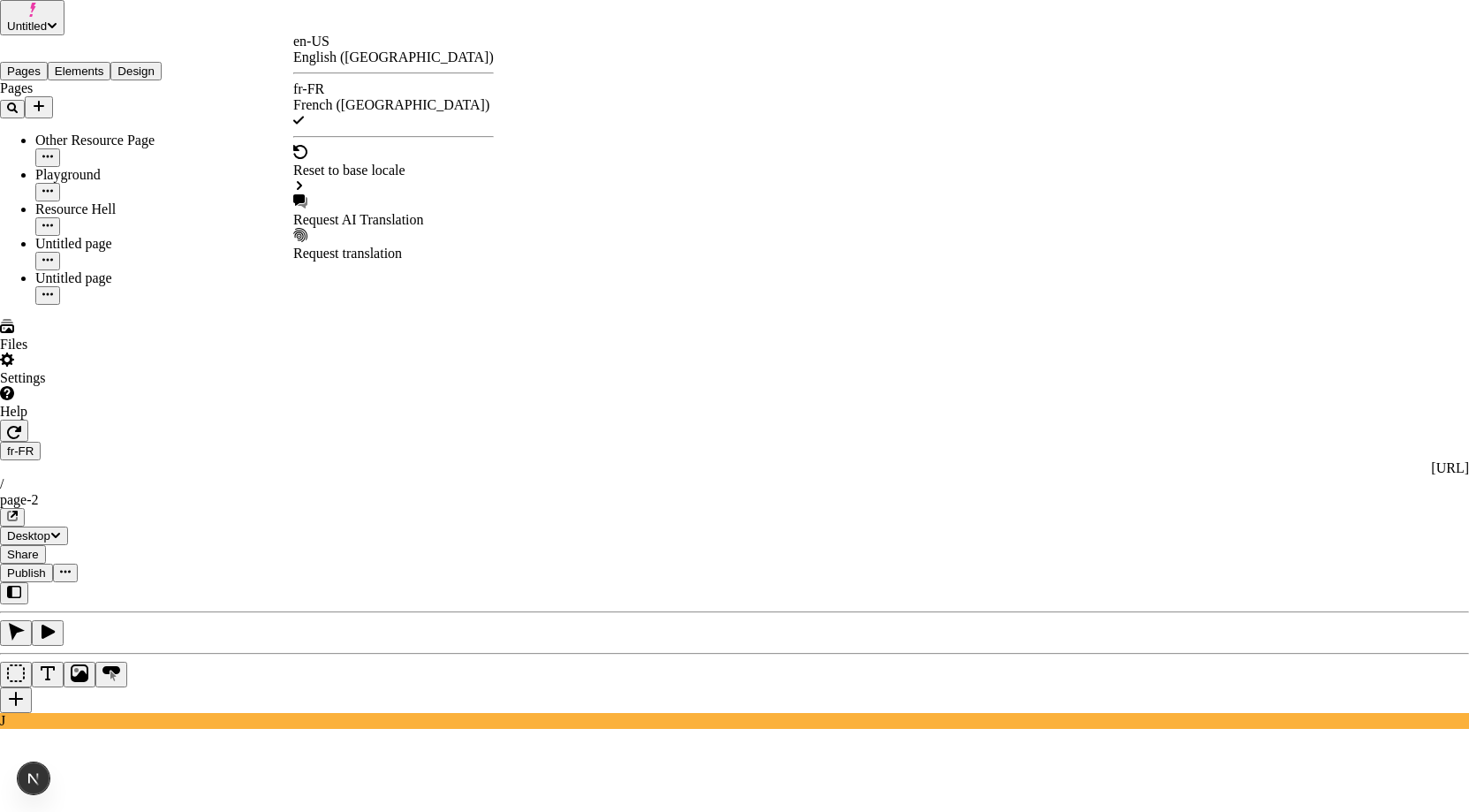
click at [439, 212] on div "Request AI Translation" at bounding box center [393, 220] width 200 height 16
checkbox input "true"
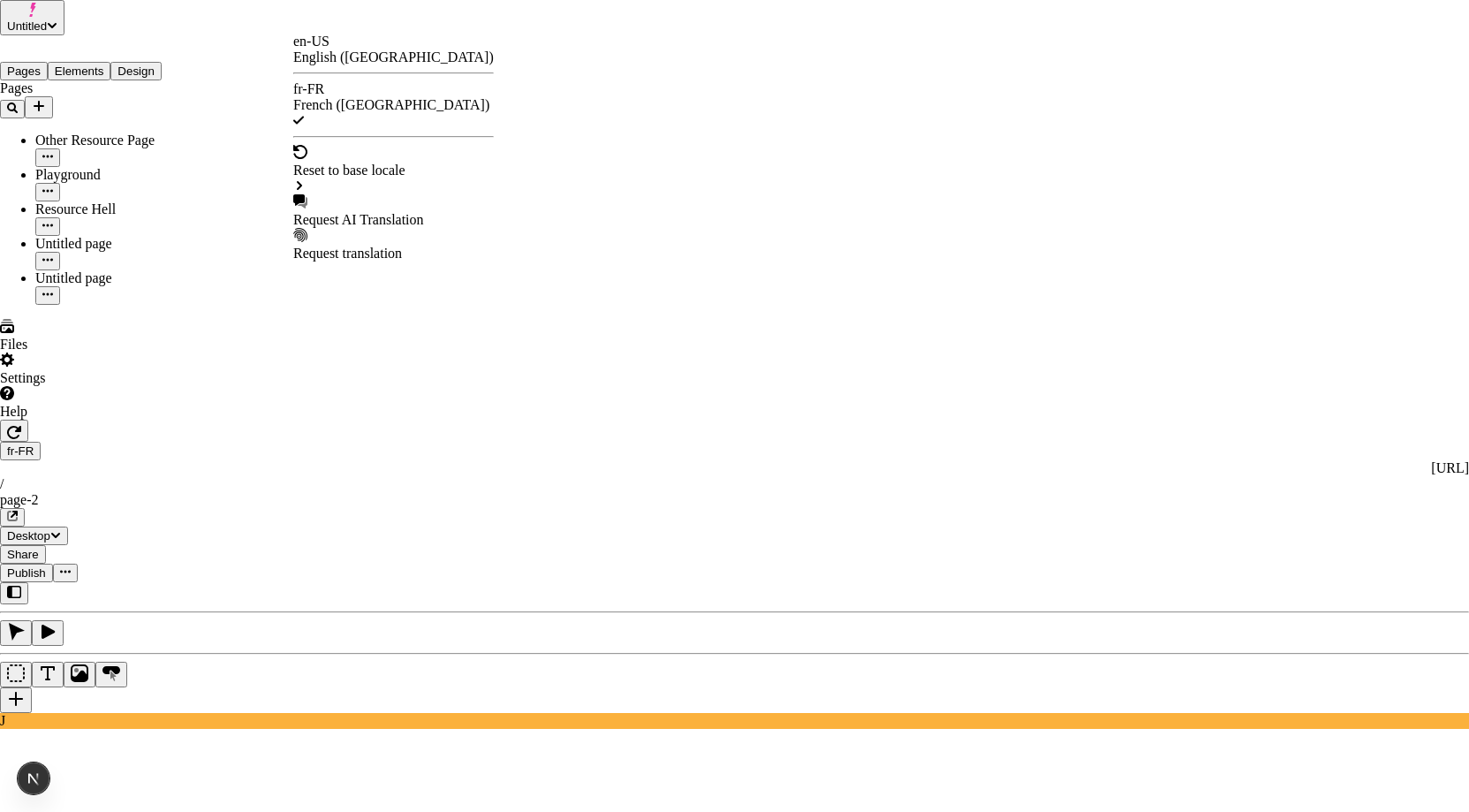
checkbox input "true"
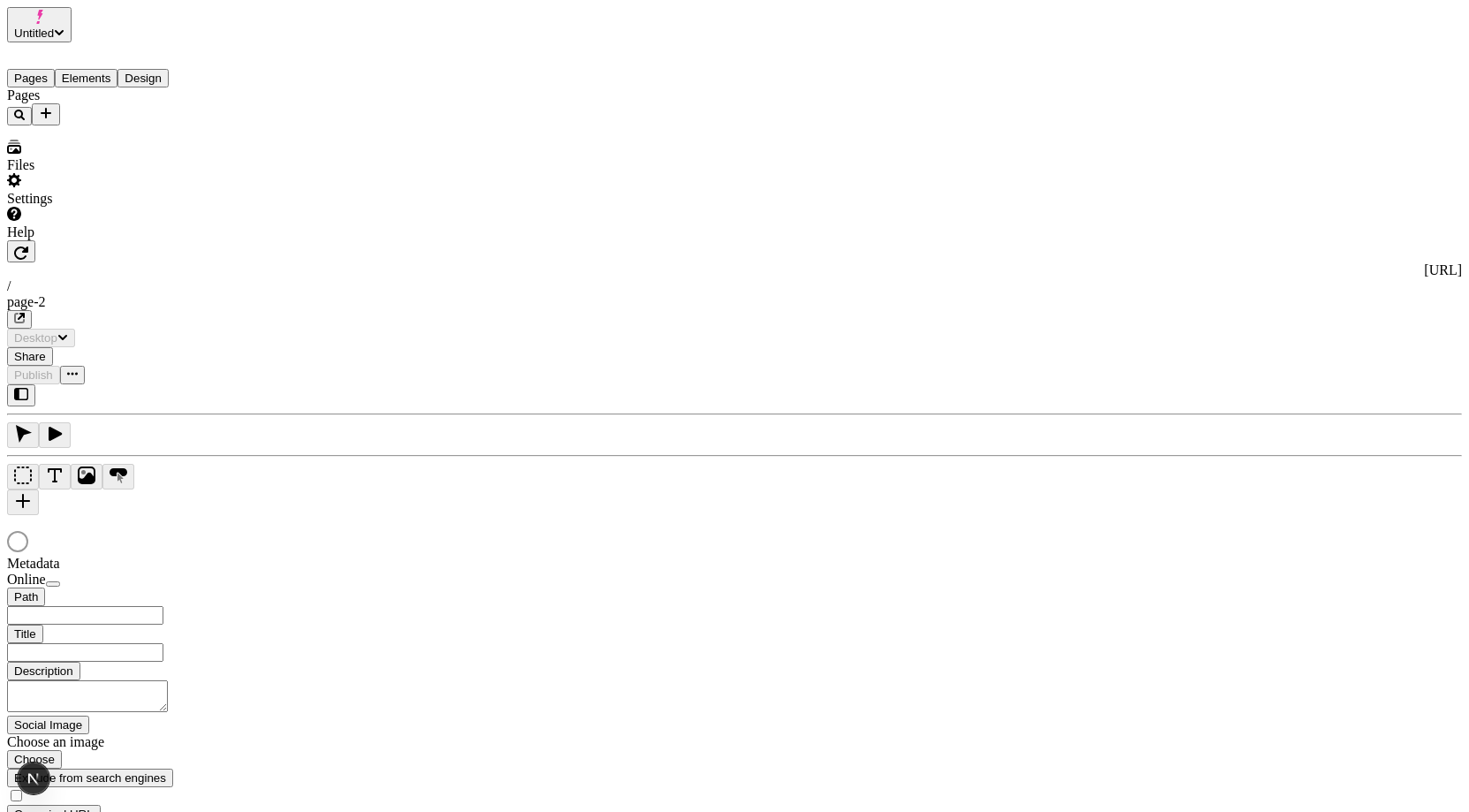
type input "/page-2"
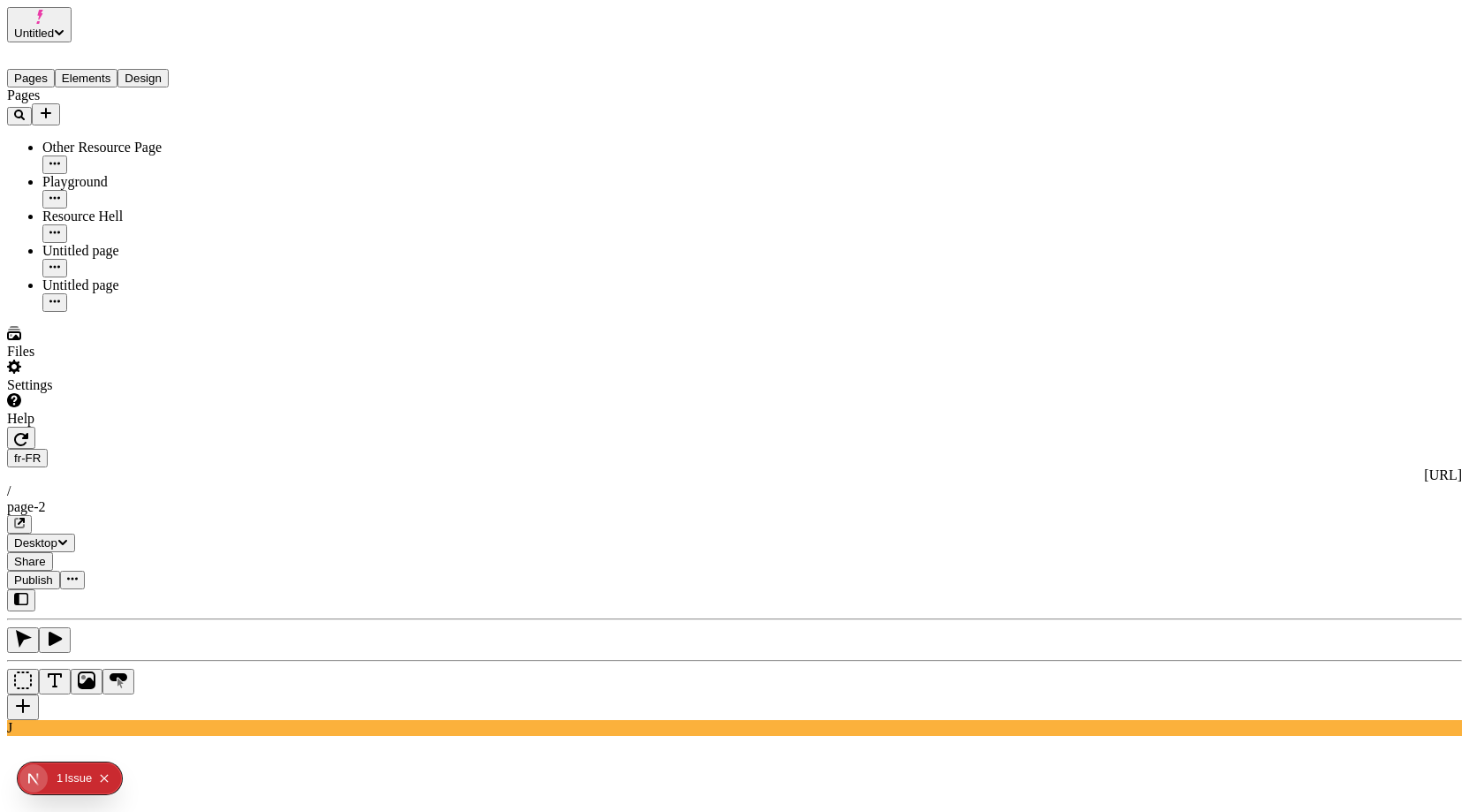
click at [60, 571] on button "Publish" at bounding box center [34, 580] width 53 height 19
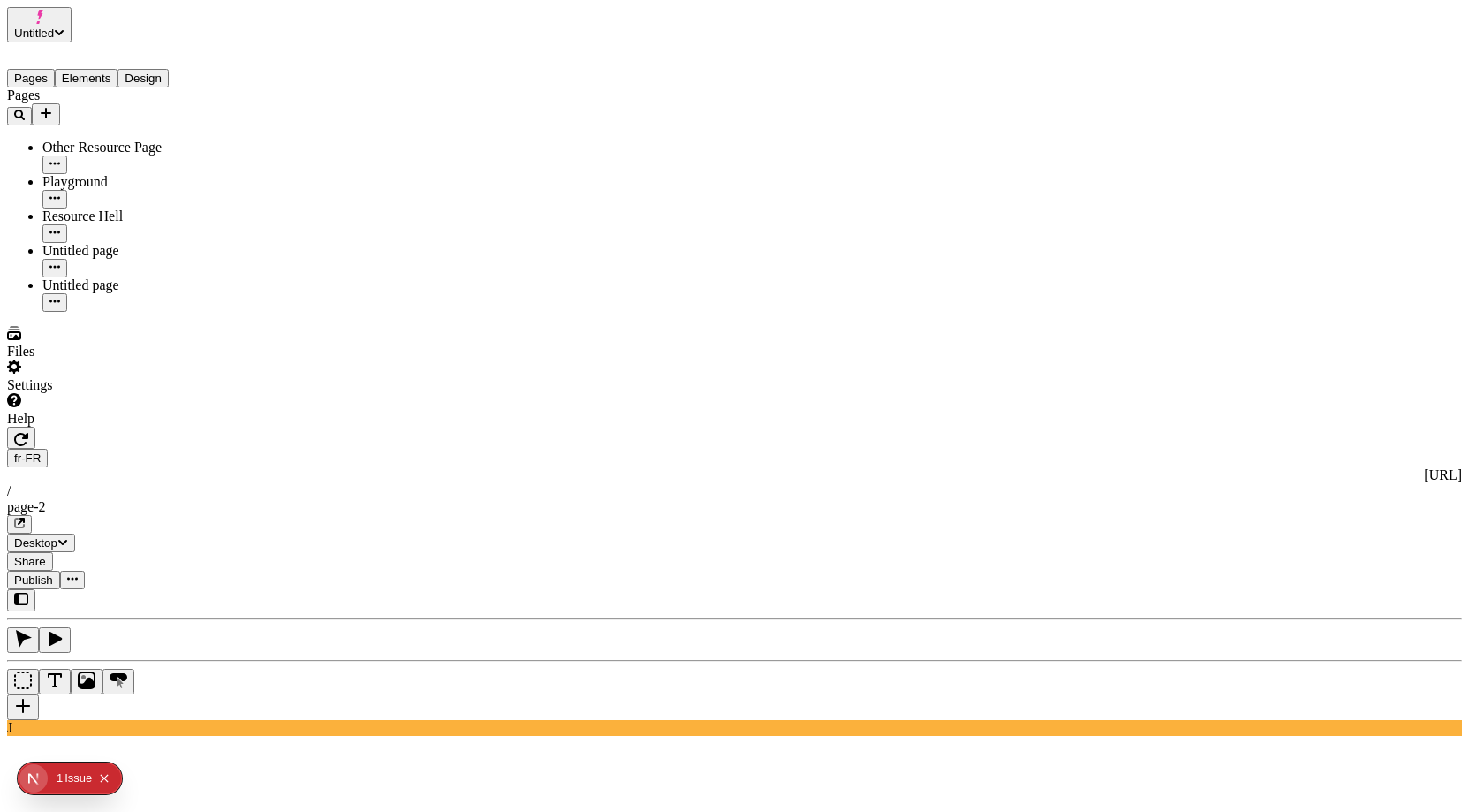
click at [53, 573] on span "Publish" at bounding box center [34, 580] width 39 height 13
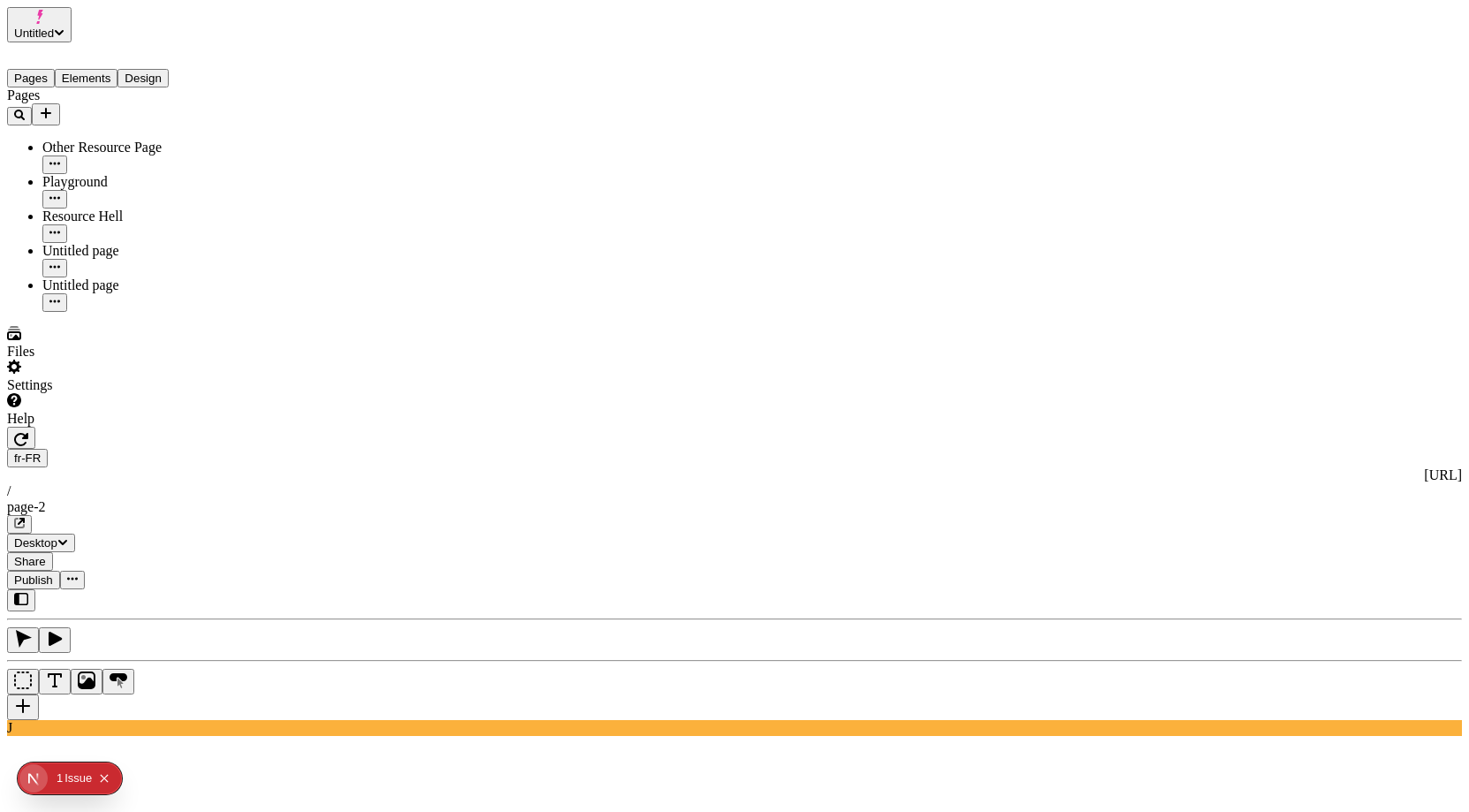
click at [326, 449] on div "fr-FR http://localhost:3001/fr-FR / page-2" at bounding box center [734, 491] width 1455 height 85
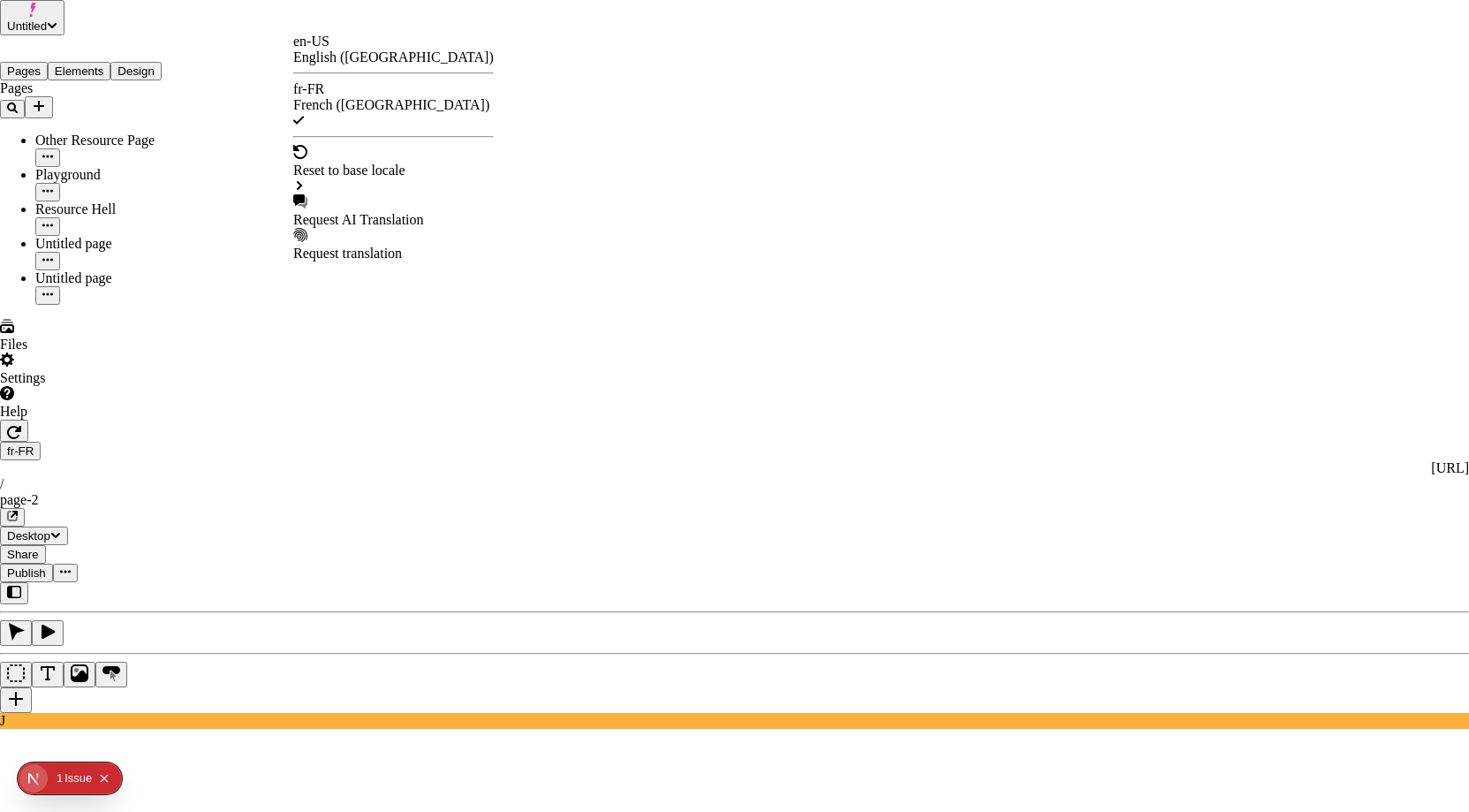
click at [410, 194] on div "Request AI Translation" at bounding box center [393, 211] width 200 height 34
checkbox input "true"
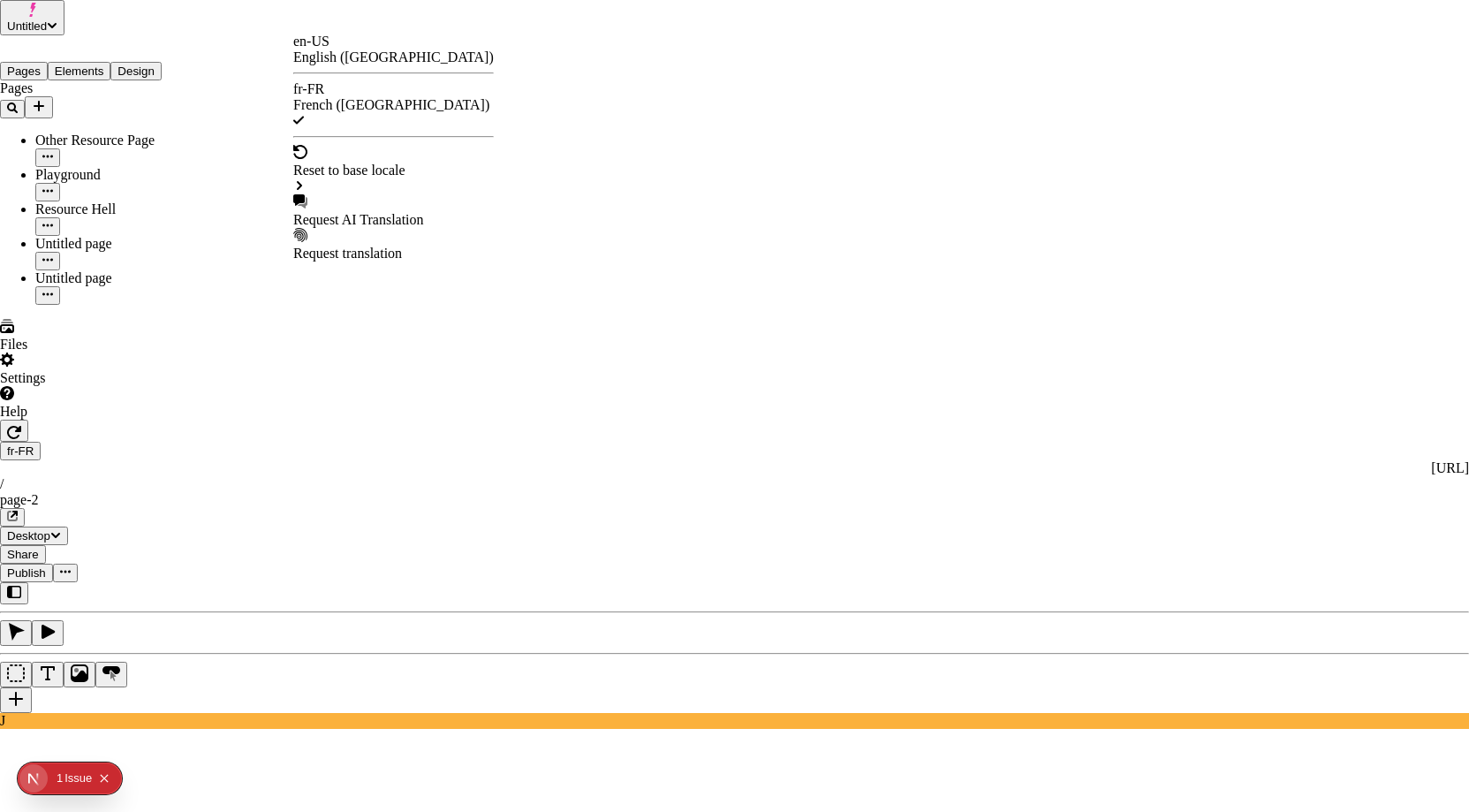
checkbox input "true"
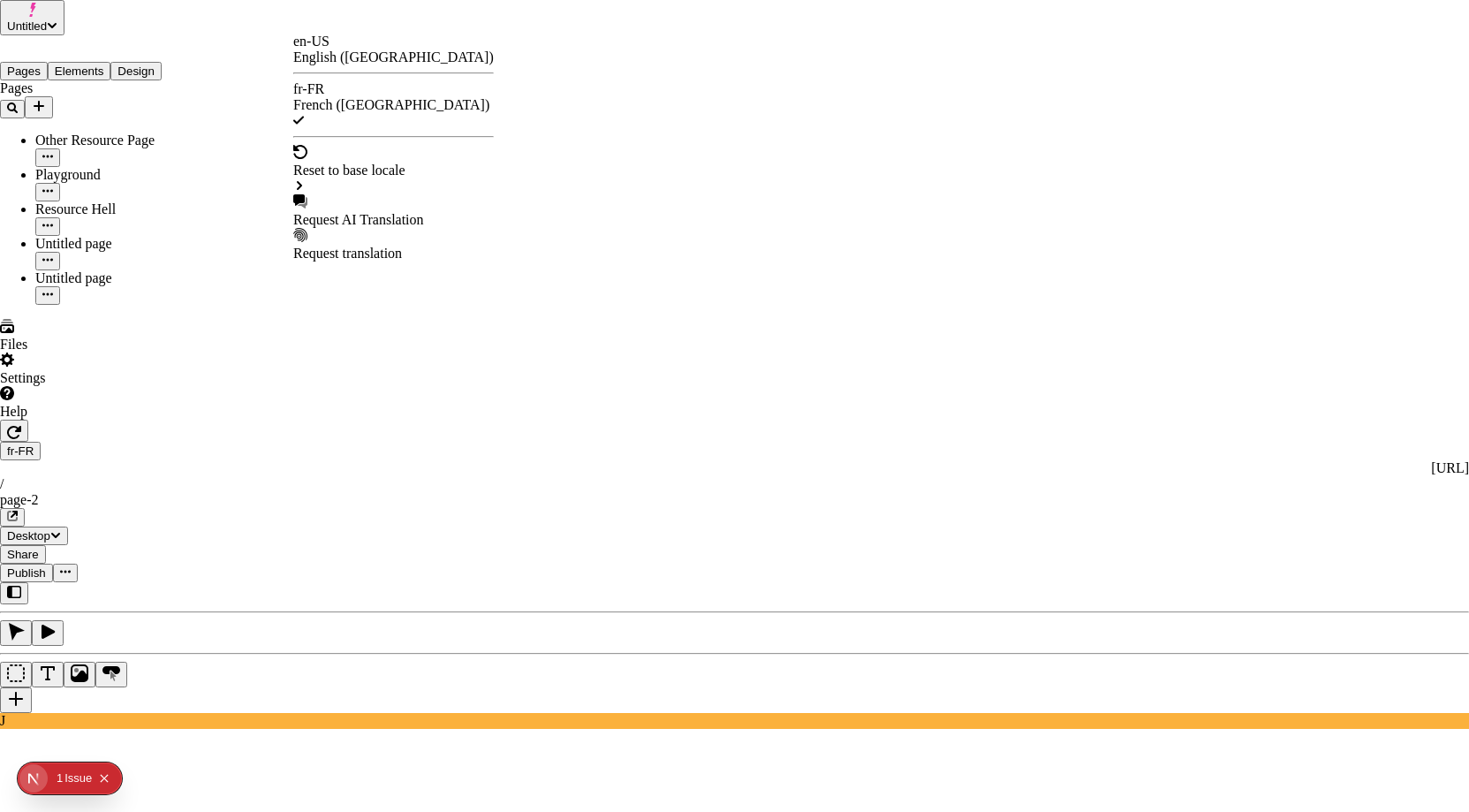
checkbox input "true"
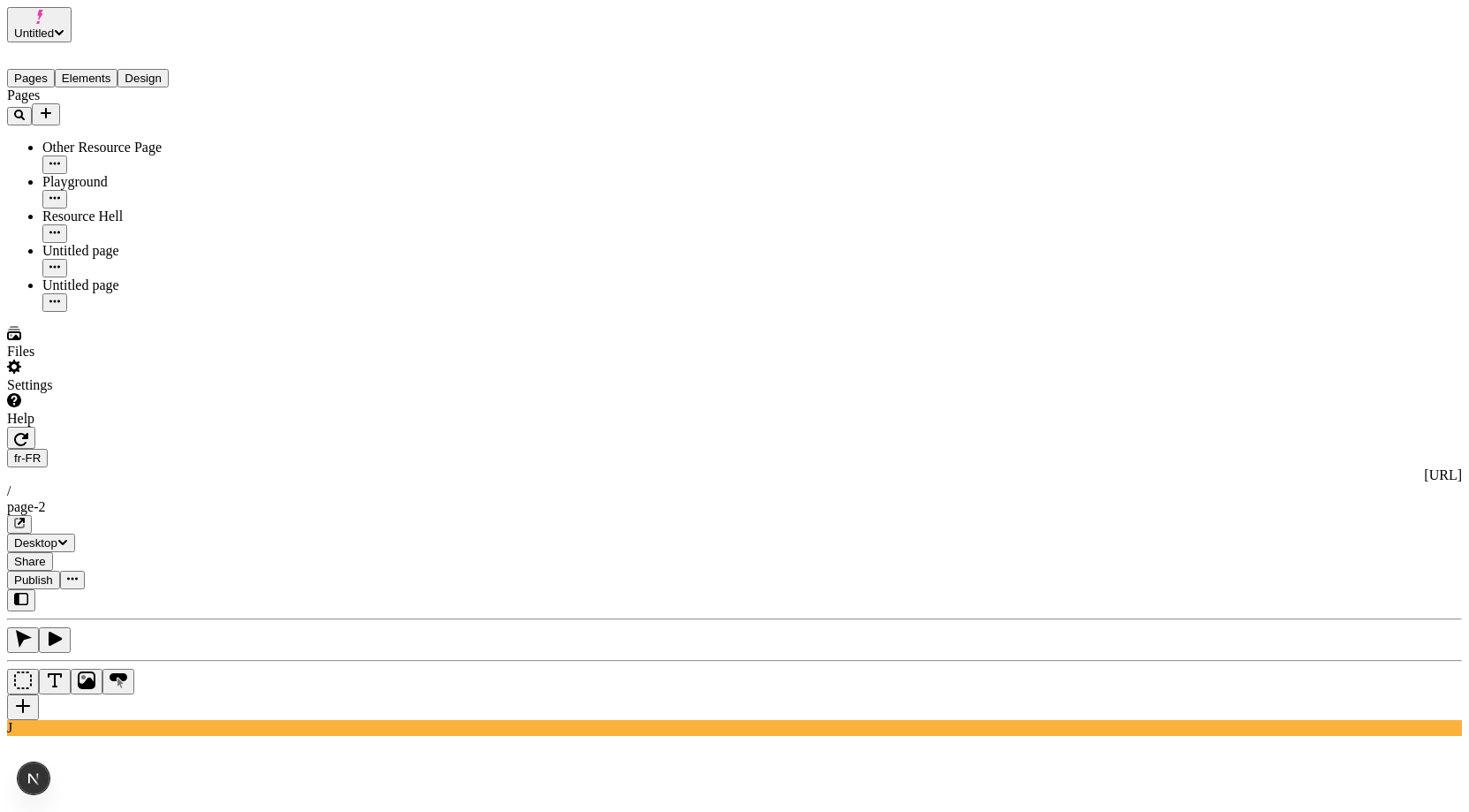
click at [53, 573] on span "Publish" at bounding box center [34, 580] width 39 height 13
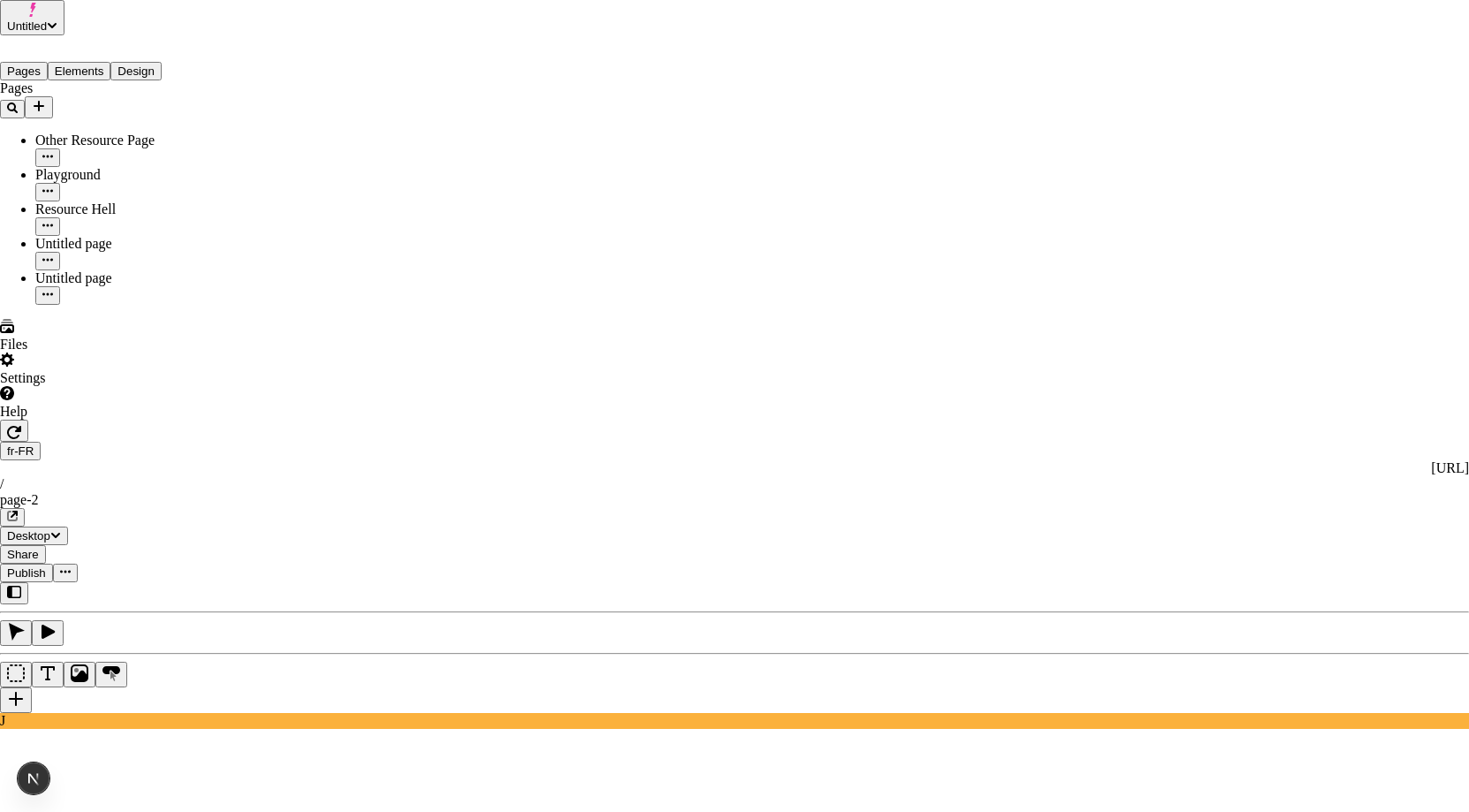
drag, startPoint x: 885, startPoint y: 447, endPoint x: 410, endPoint y: 239, distance: 518.5
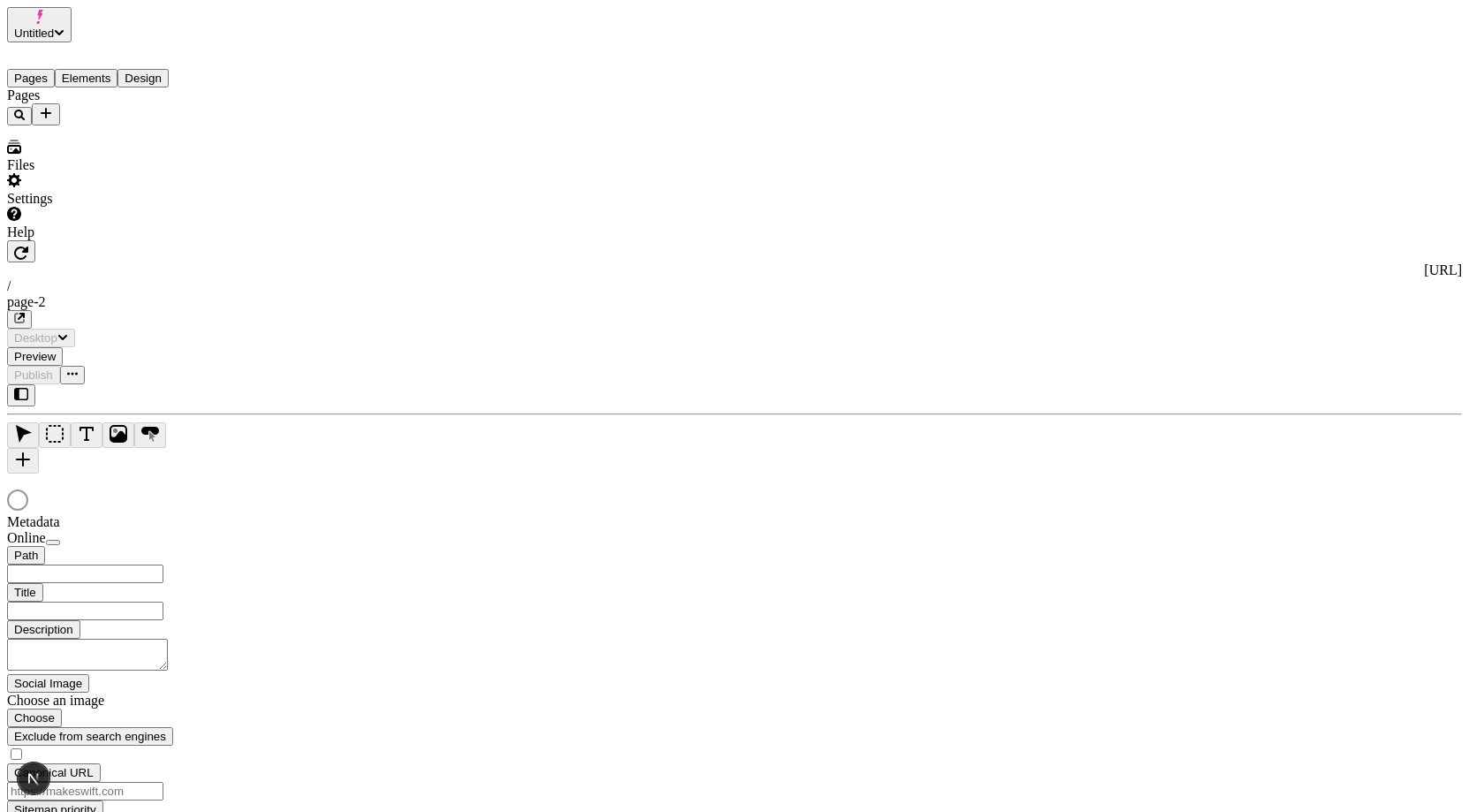
type input "/page-2"
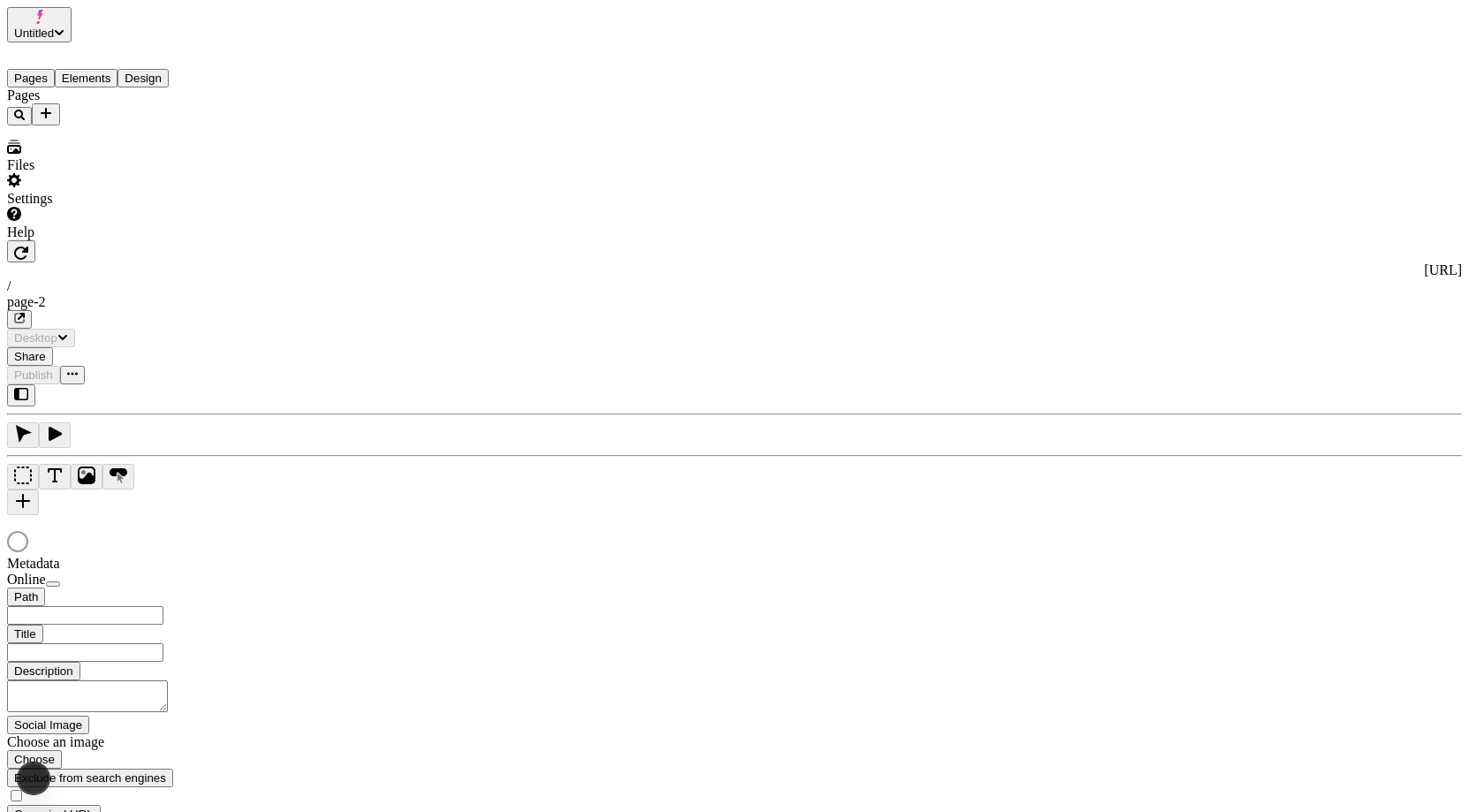
type input "/page-2"
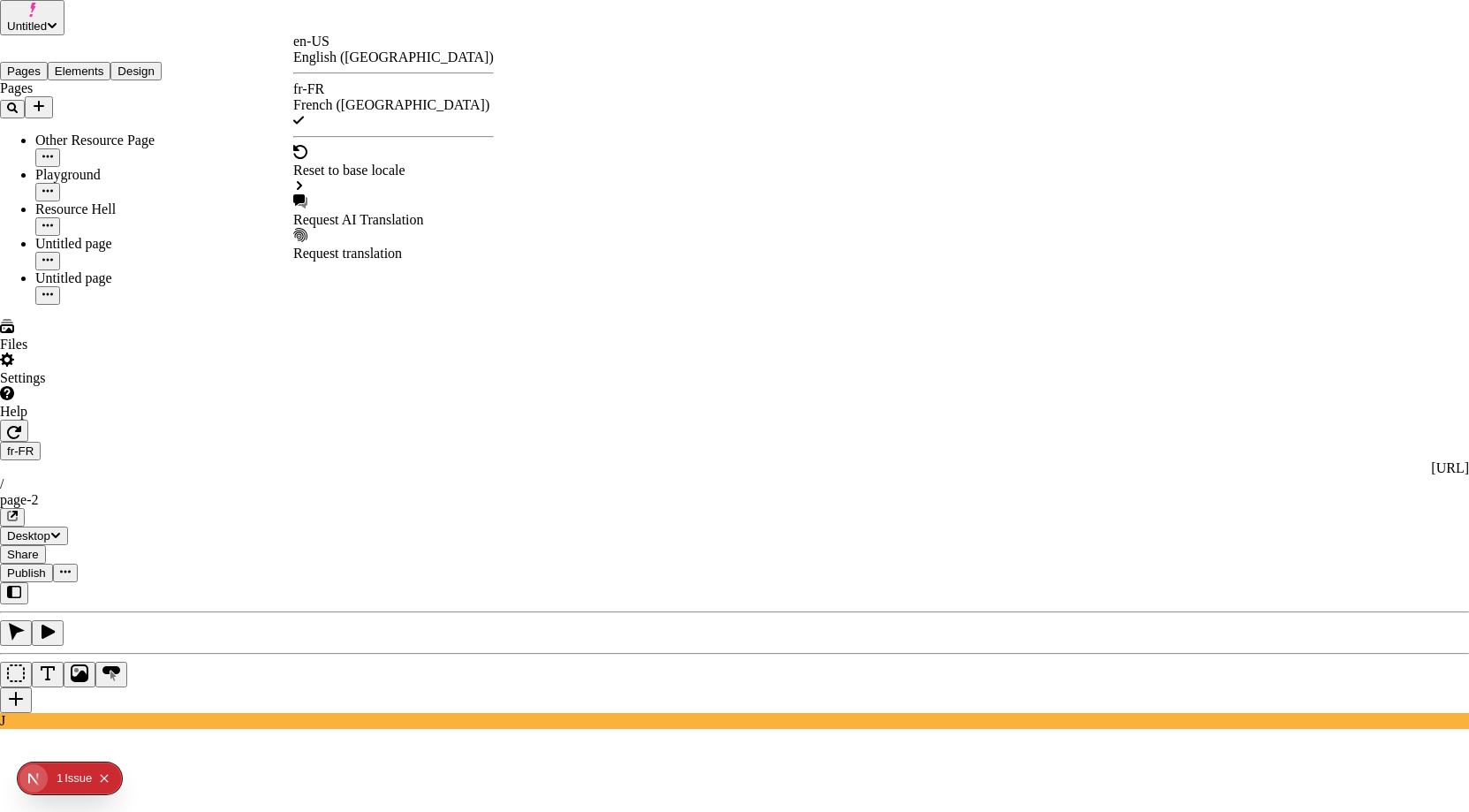
click at [362, 212] on div "Request AI Translation" at bounding box center [393, 220] width 200 height 16
checkbox input "true"
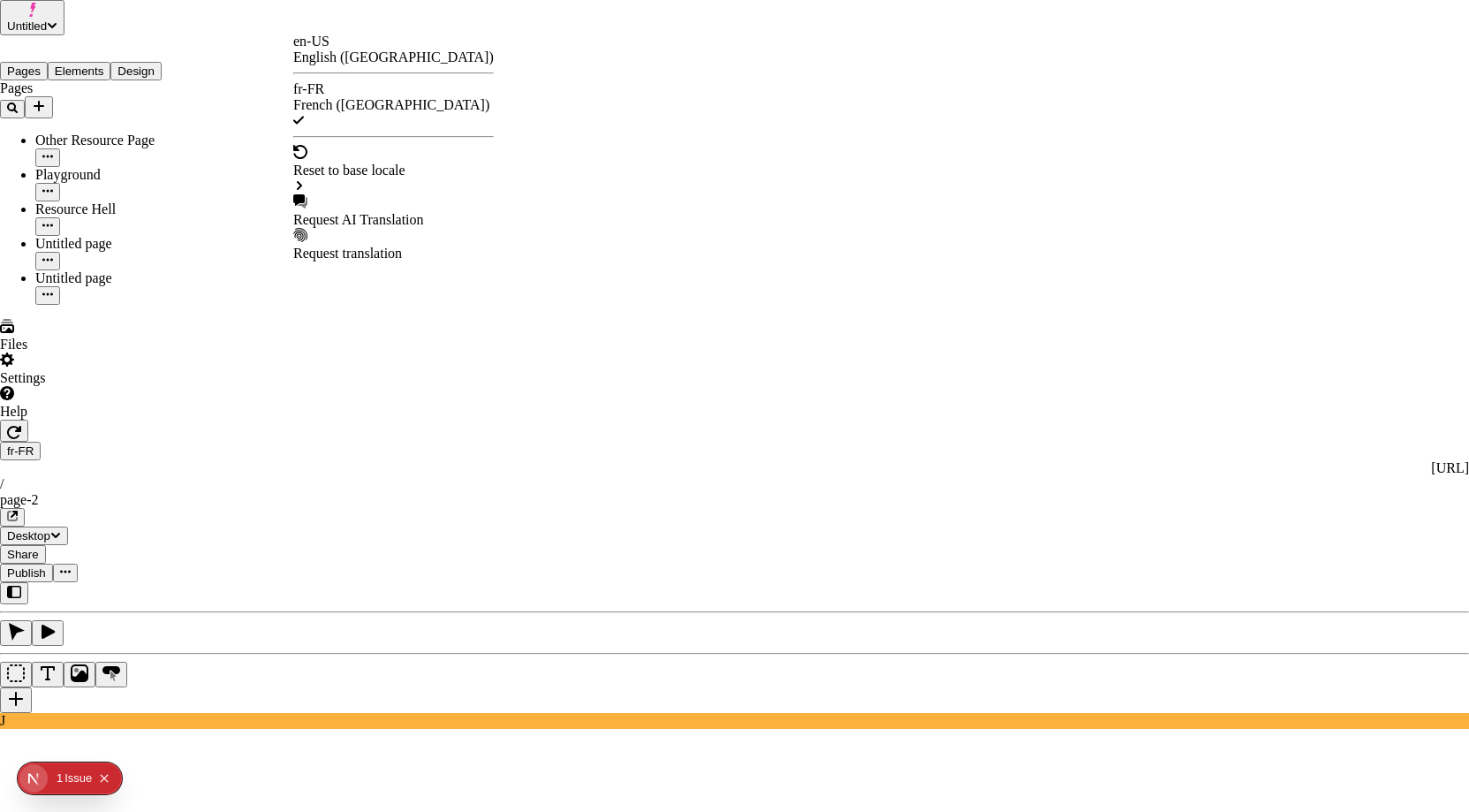
checkbox input "true"
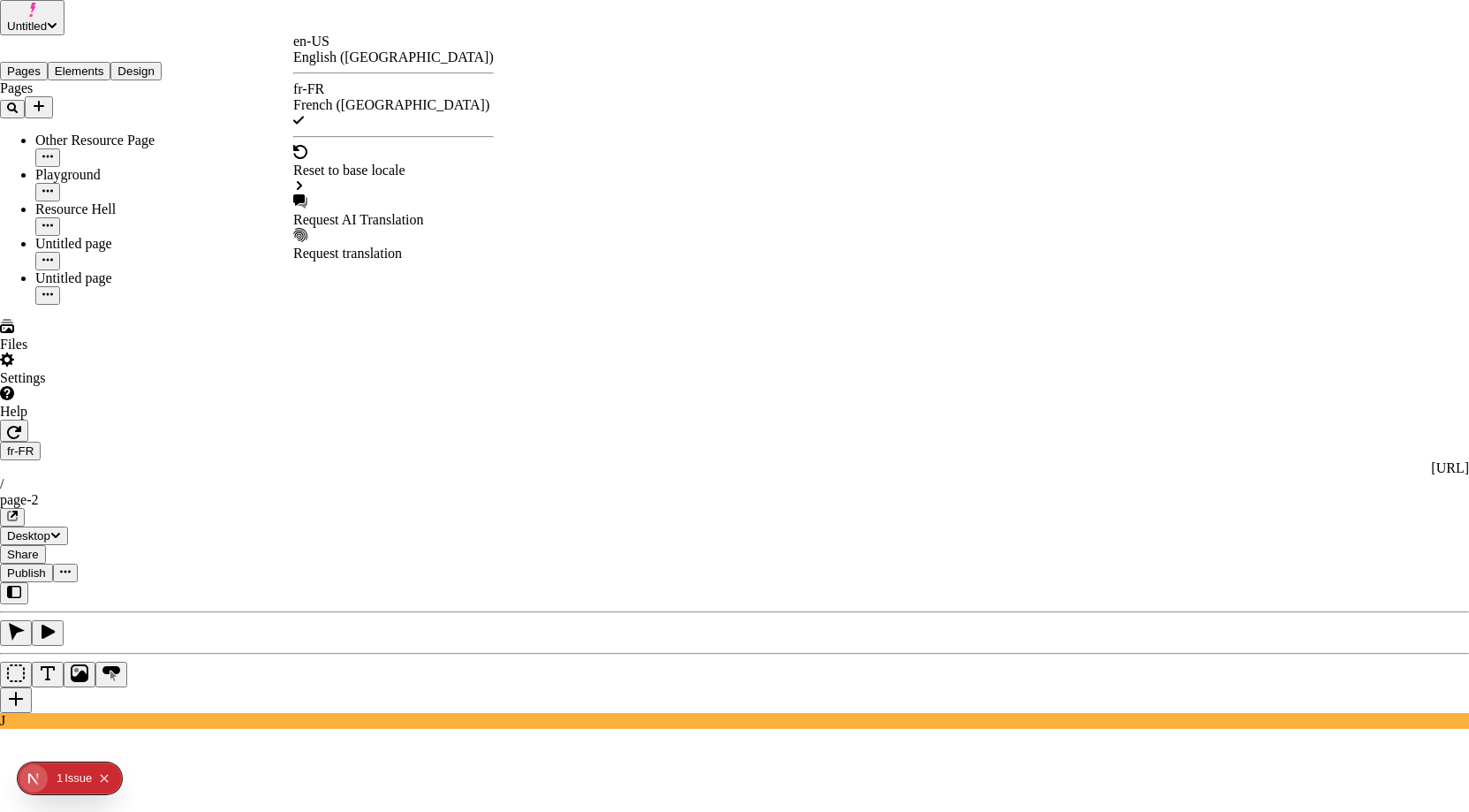
checkbox input "true"
drag, startPoint x: 1108, startPoint y: 265, endPoint x: 1094, endPoint y: 289, distance: 27.8
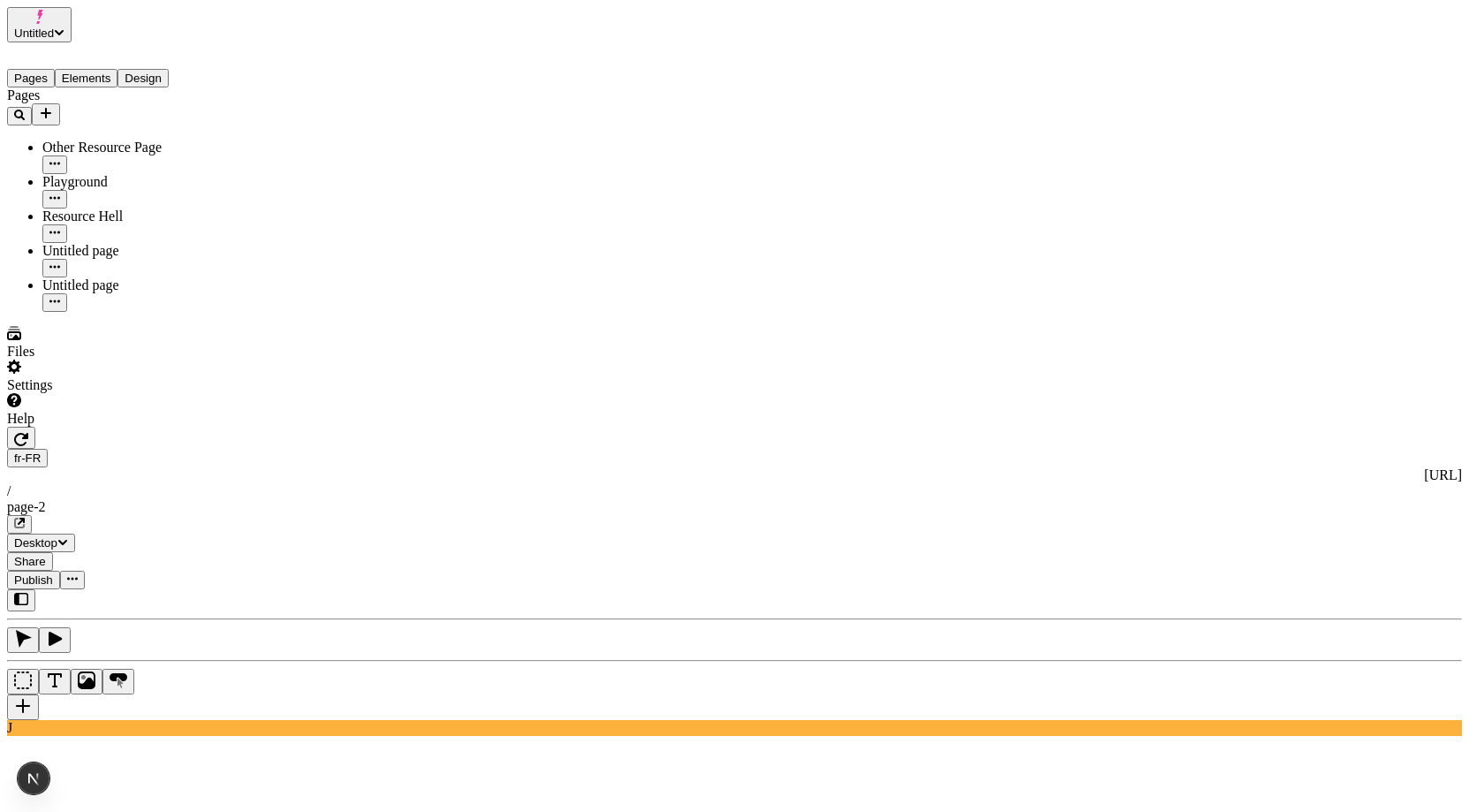
click at [60, 571] on button "Publish" at bounding box center [34, 580] width 53 height 19
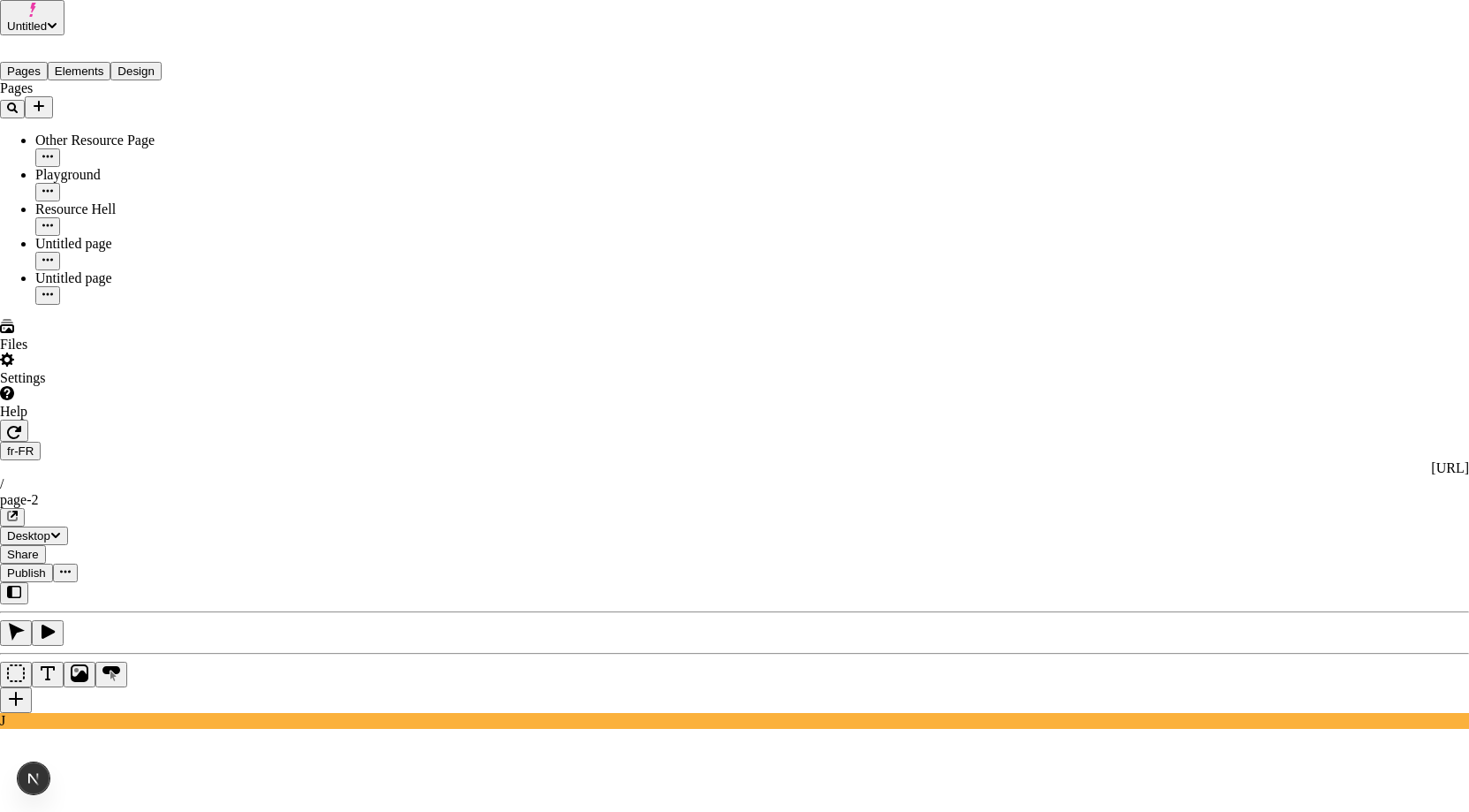
drag, startPoint x: 644, startPoint y: 474, endPoint x: 647, endPoint y: 460, distance: 14.3
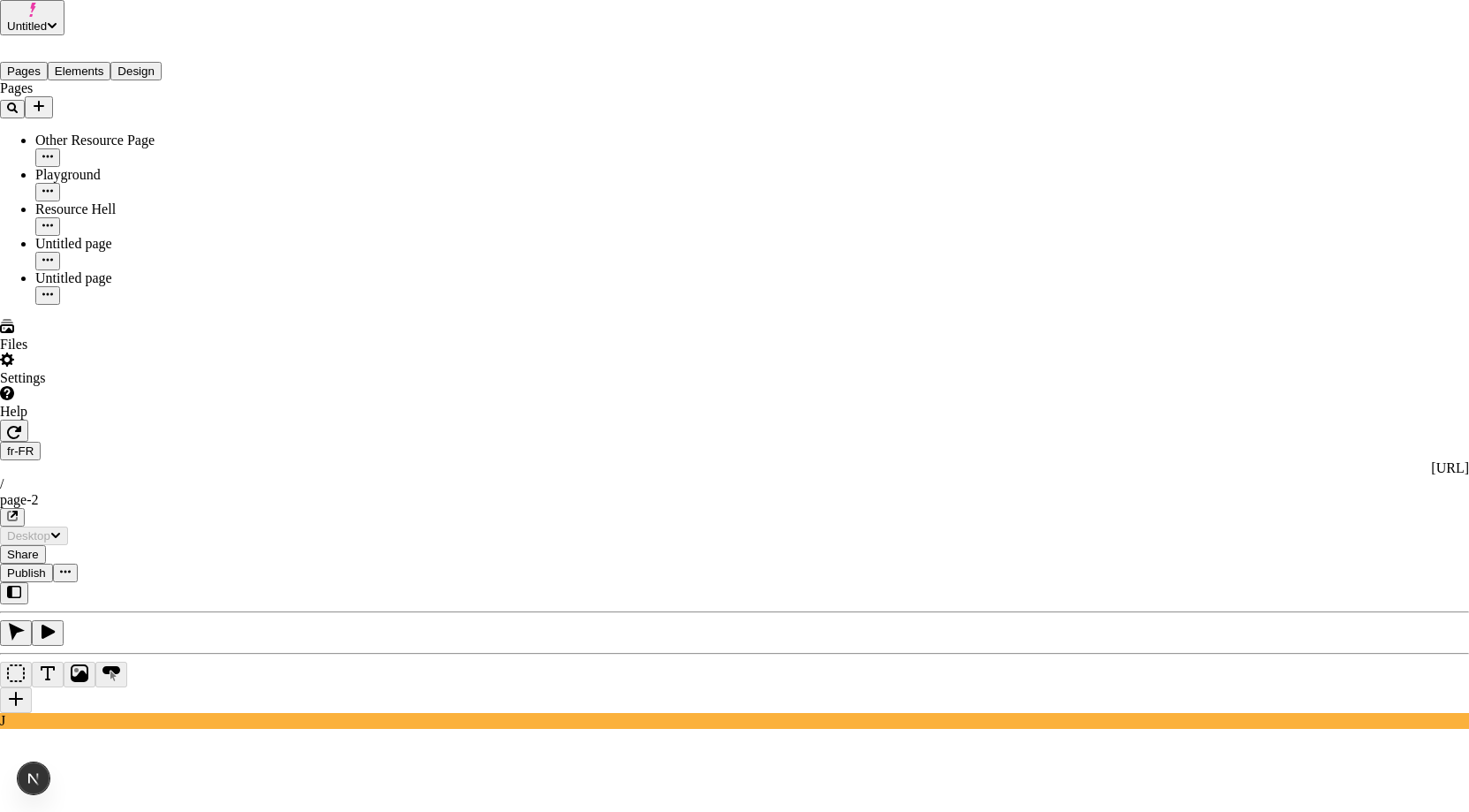
drag, startPoint x: 872, startPoint y: 459, endPoint x: 797, endPoint y: 445, distance: 76.3
